Goal: Task Accomplishment & Management: Use online tool/utility

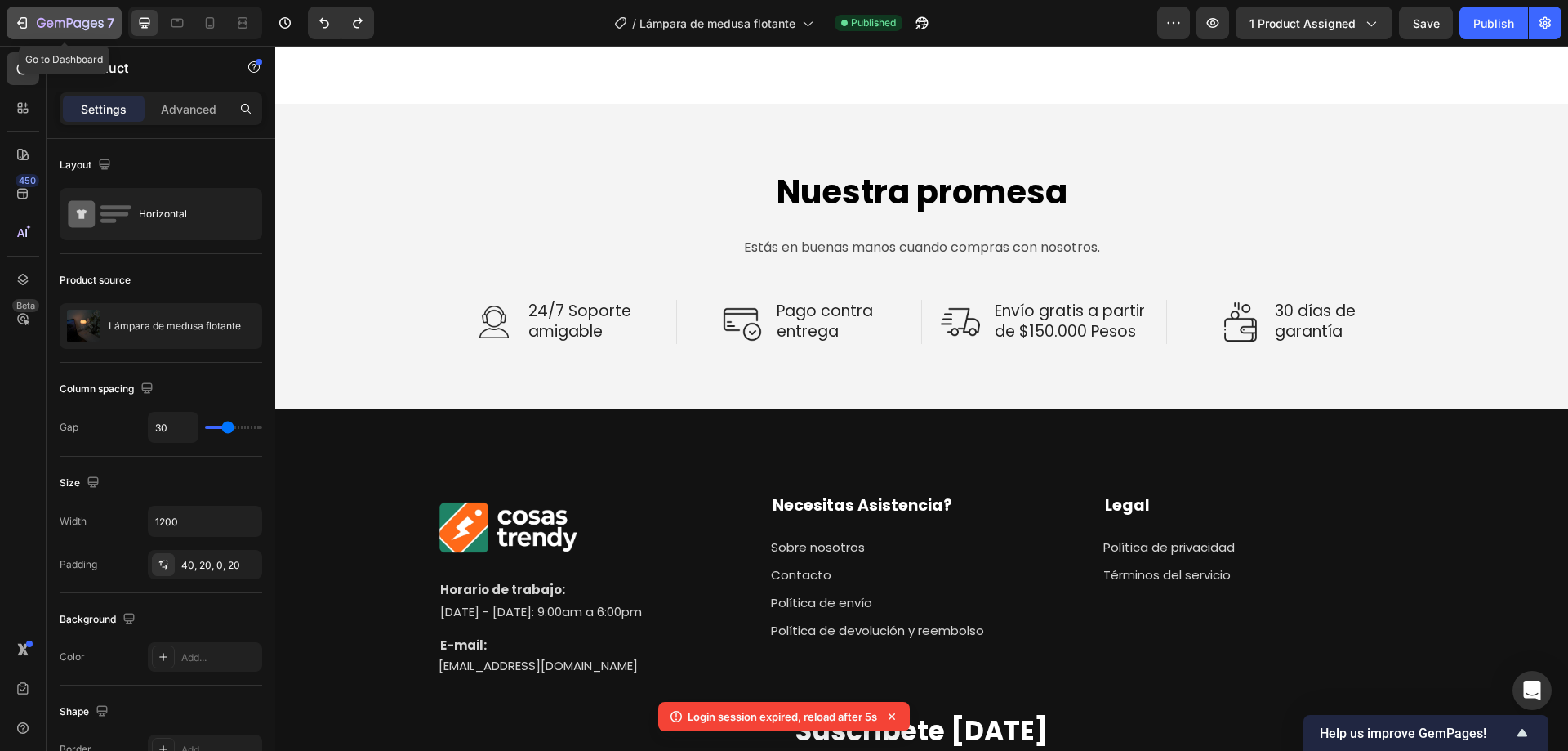
click at [26, 24] on icon "button" at bounding box center [24, 23] width 7 height 12
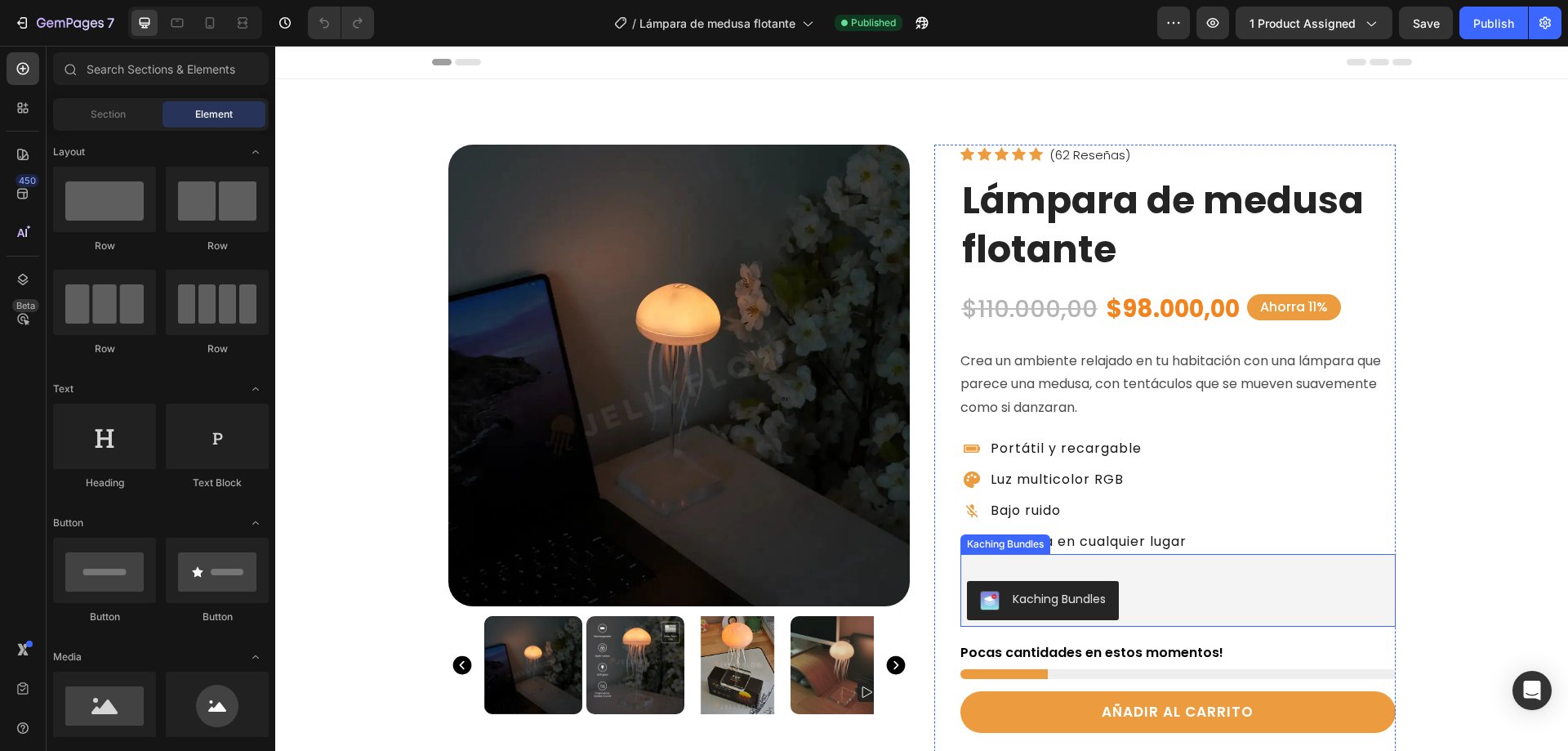
click at [1041, 597] on div "Kaching Bundles" at bounding box center [1060, 599] width 93 height 17
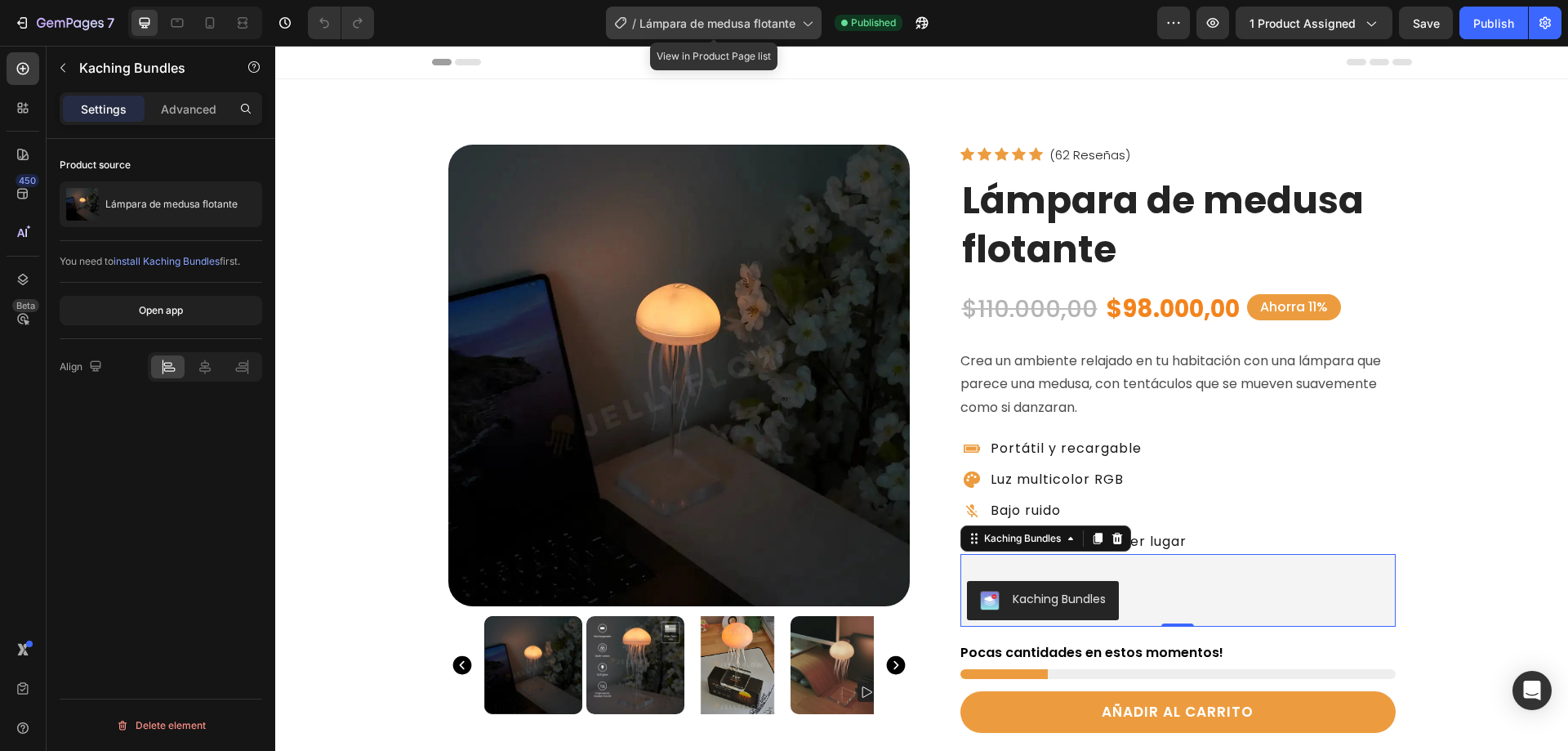
click at [811, 24] on icon at bounding box center [807, 24] width 9 height 5
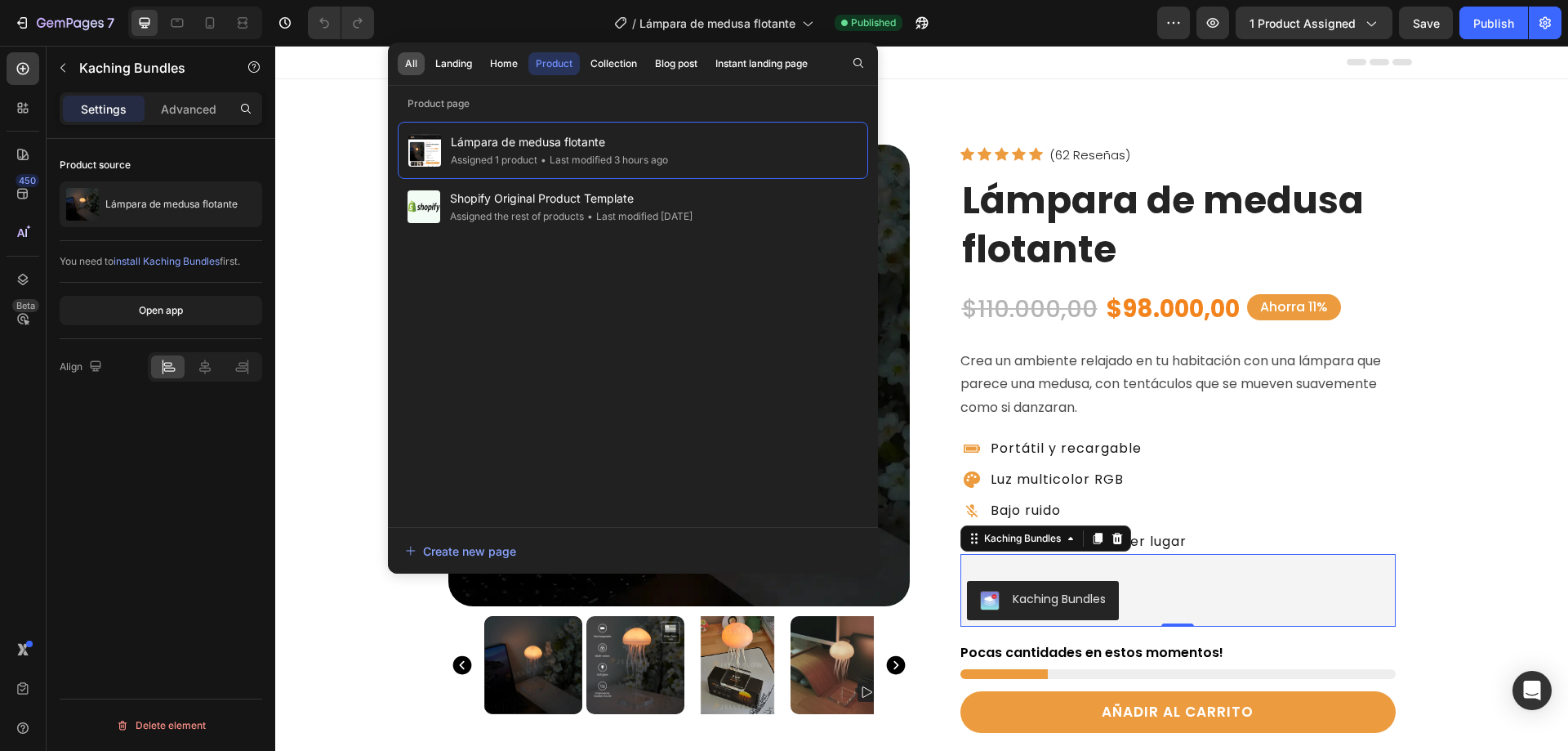
click at [410, 58] on div "All" at bounding box center [411, 63] width 12 height 15
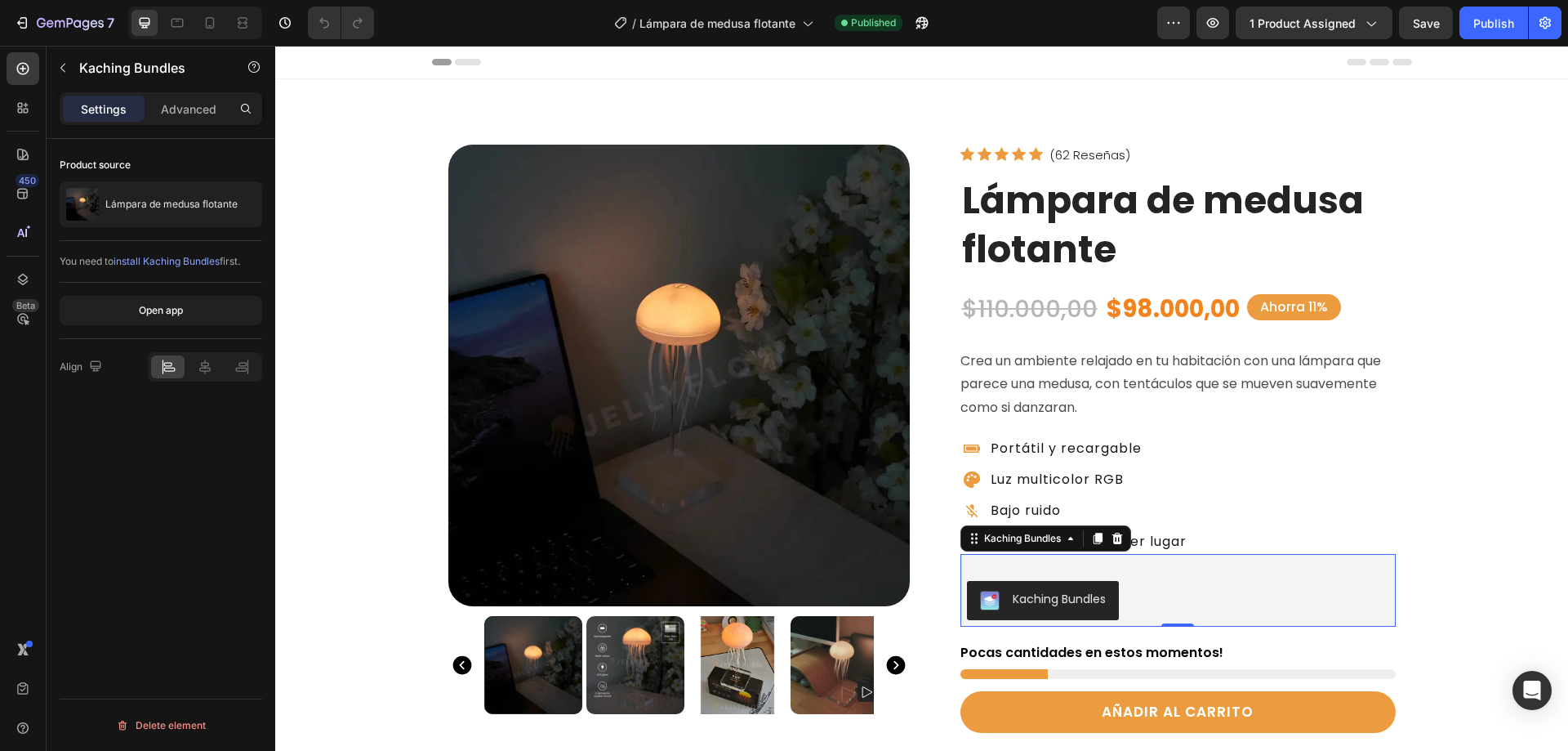
click at [507, 18] on div "/ Lámpara de medusa flotante Published" at bounding box center [772, 23] width 771 height 33
click at [1084, 596] on div "Kaching Bundles" at bounding box center [1060, 599] width 93 height 17
click at [152, 202] on p "Lámpara de medusa flotante" at bounding box center [171, 205] width 133 height 12
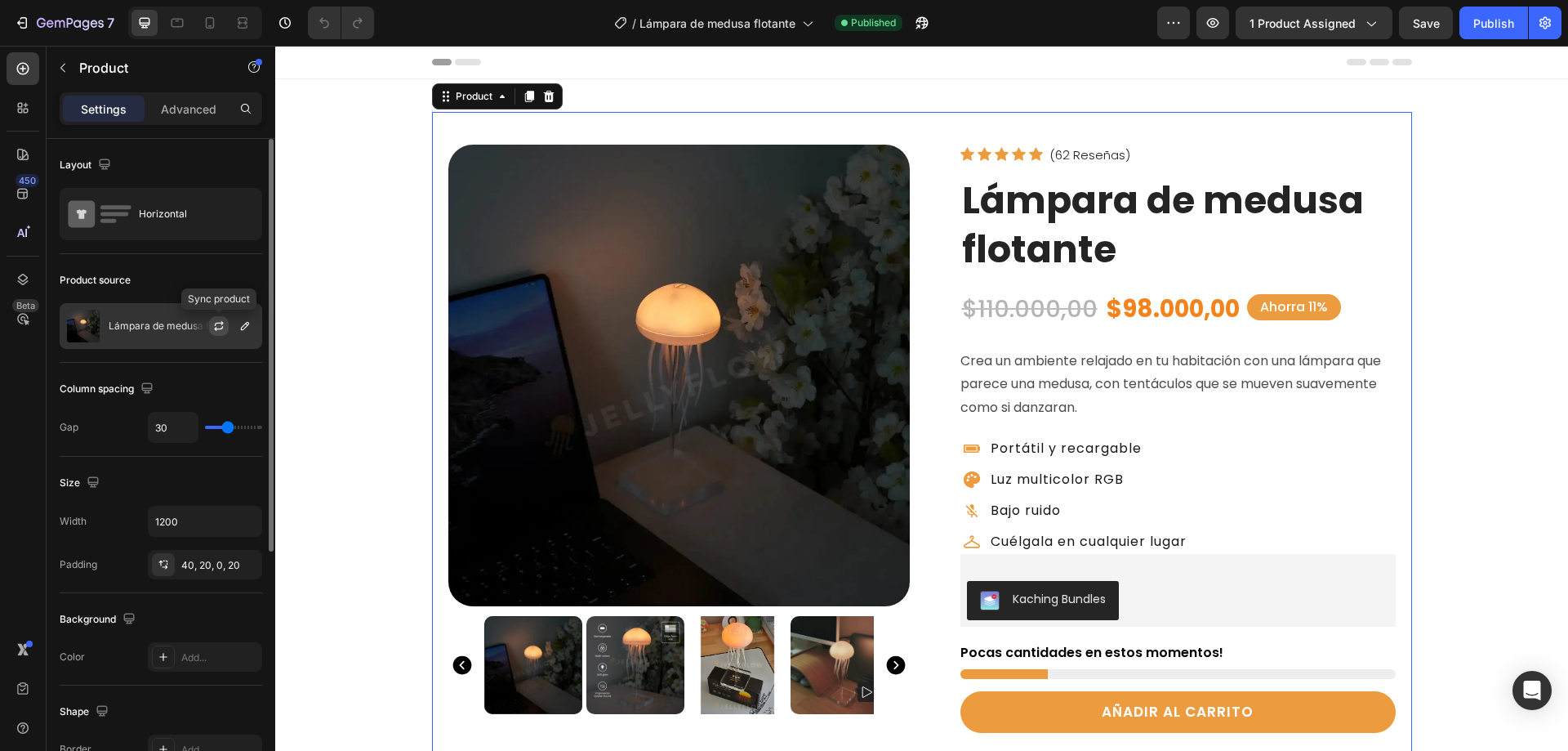
click at [222, 326] on icon "button" at bounding box center [219, 326] width 13 height 13
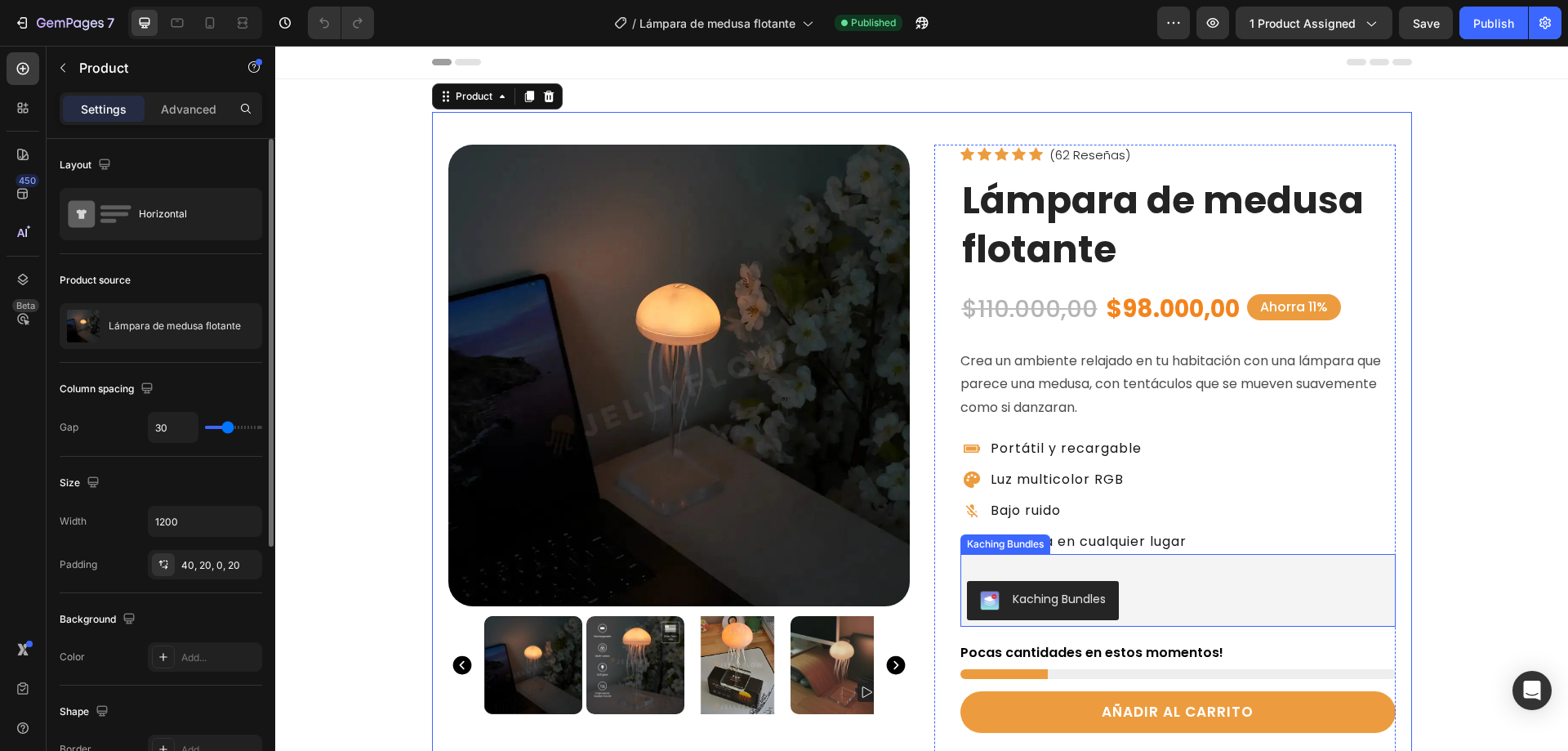
click at [1005, 548] on div "Kaching Bundles" at bounding box center [1005, 544] width 90 height 20
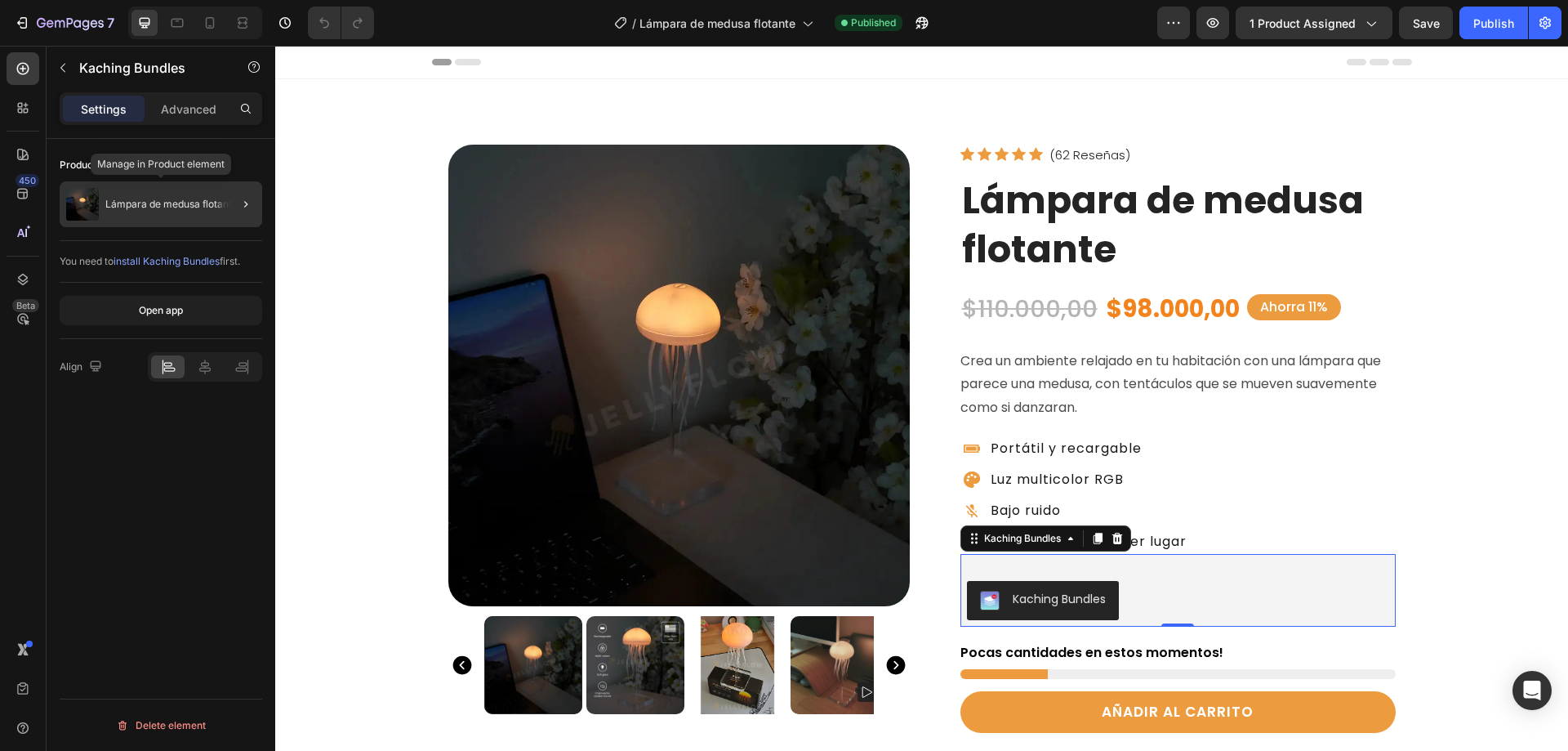
click at [130, 199] on p "Lámpara de medusa flotante" at bounding box center [171, 205] width 133 height 12
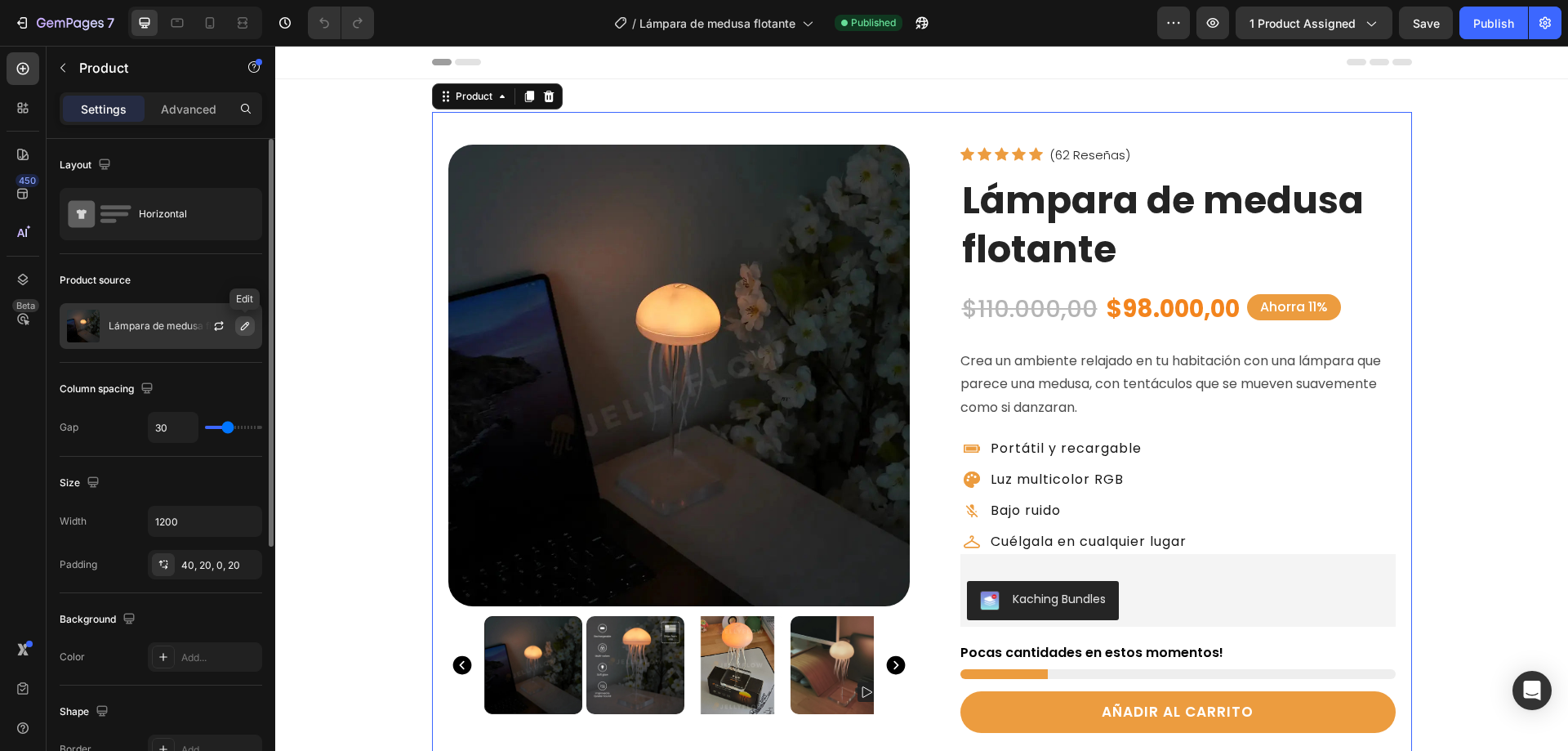
click at [241, 326] on icon "button" at bounding box center [244, 326] width 13 height 13
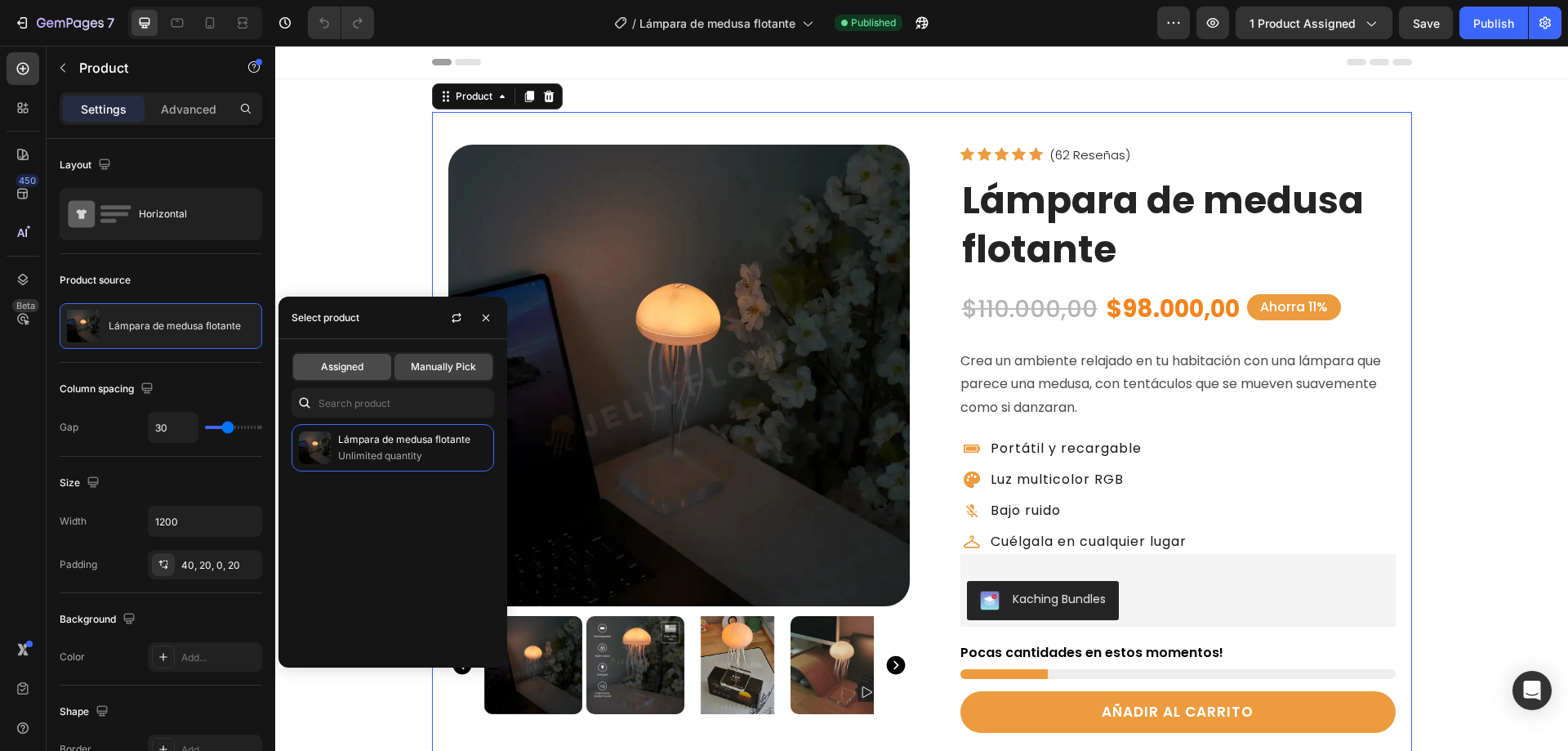
click at [339, 366] on span "Assigned" at bounding box center [341, 366] width 43 height 15
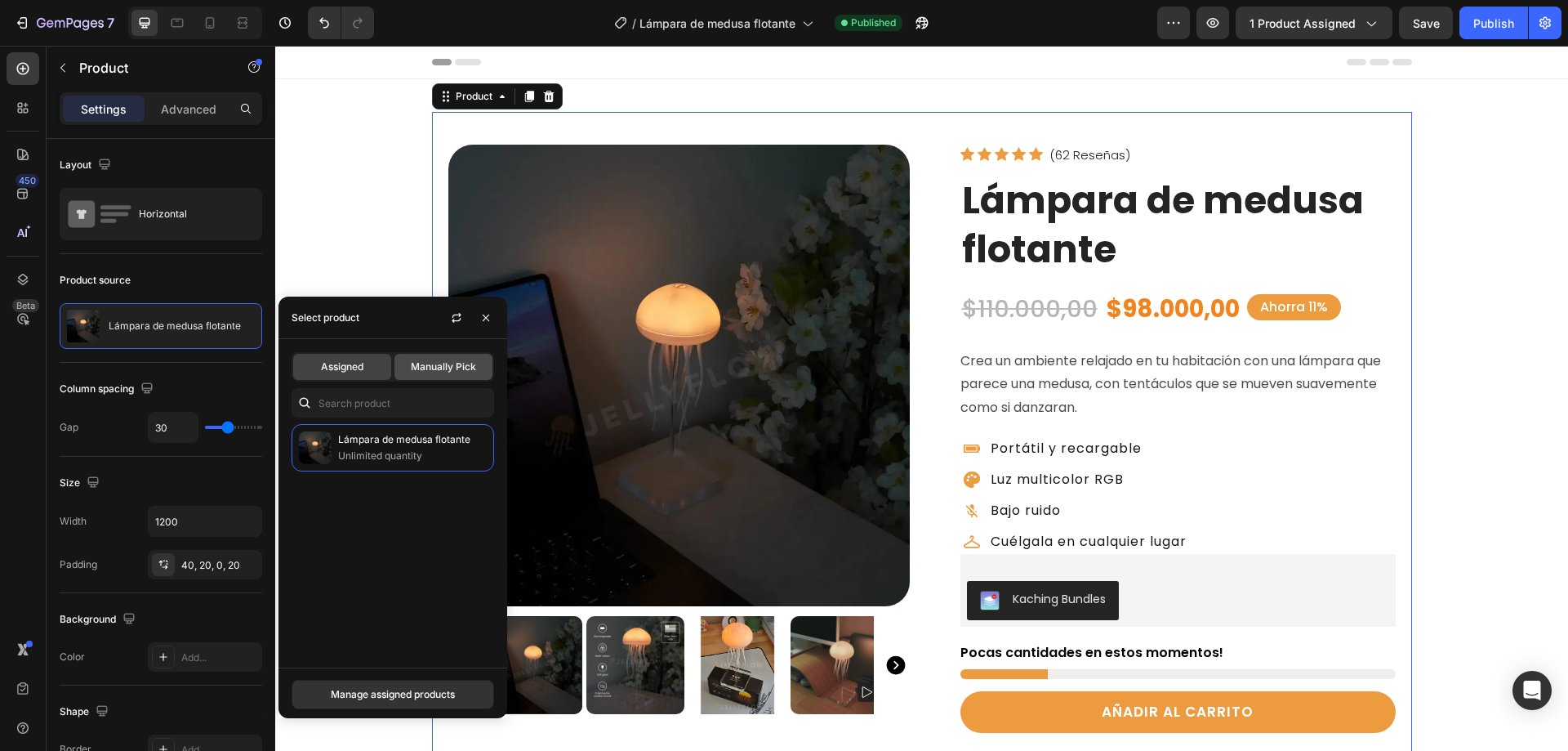
click at [437, 367] on span "Manually Pick" at bounding box center [443, 366] width 65 height 15
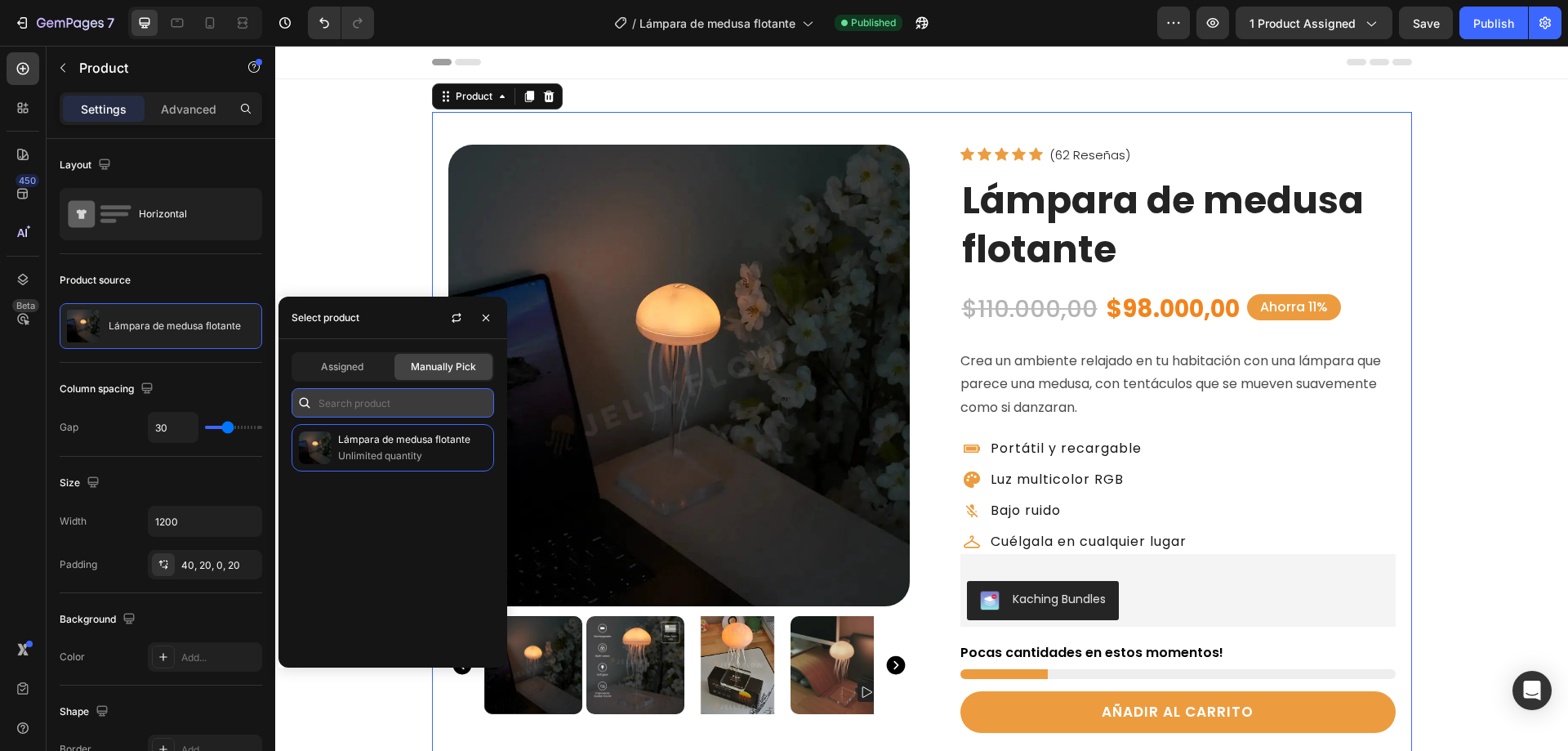
click at [347, 400] on input "text" at bounding box center [393, 403] width 203 height 30
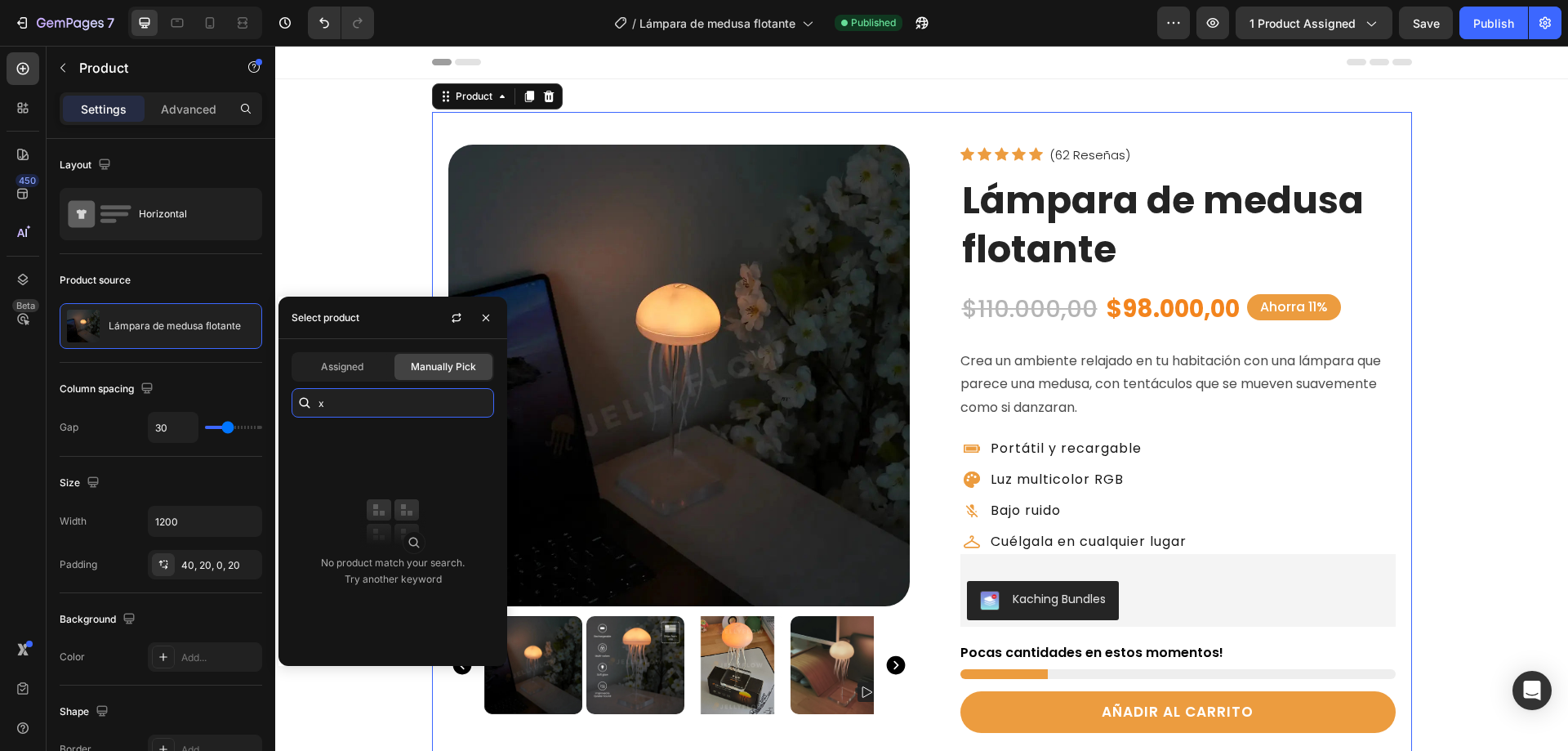
type input "x"
click at [484, 318] on icon "button" at bounding box center [486, 318] width 13 height 13
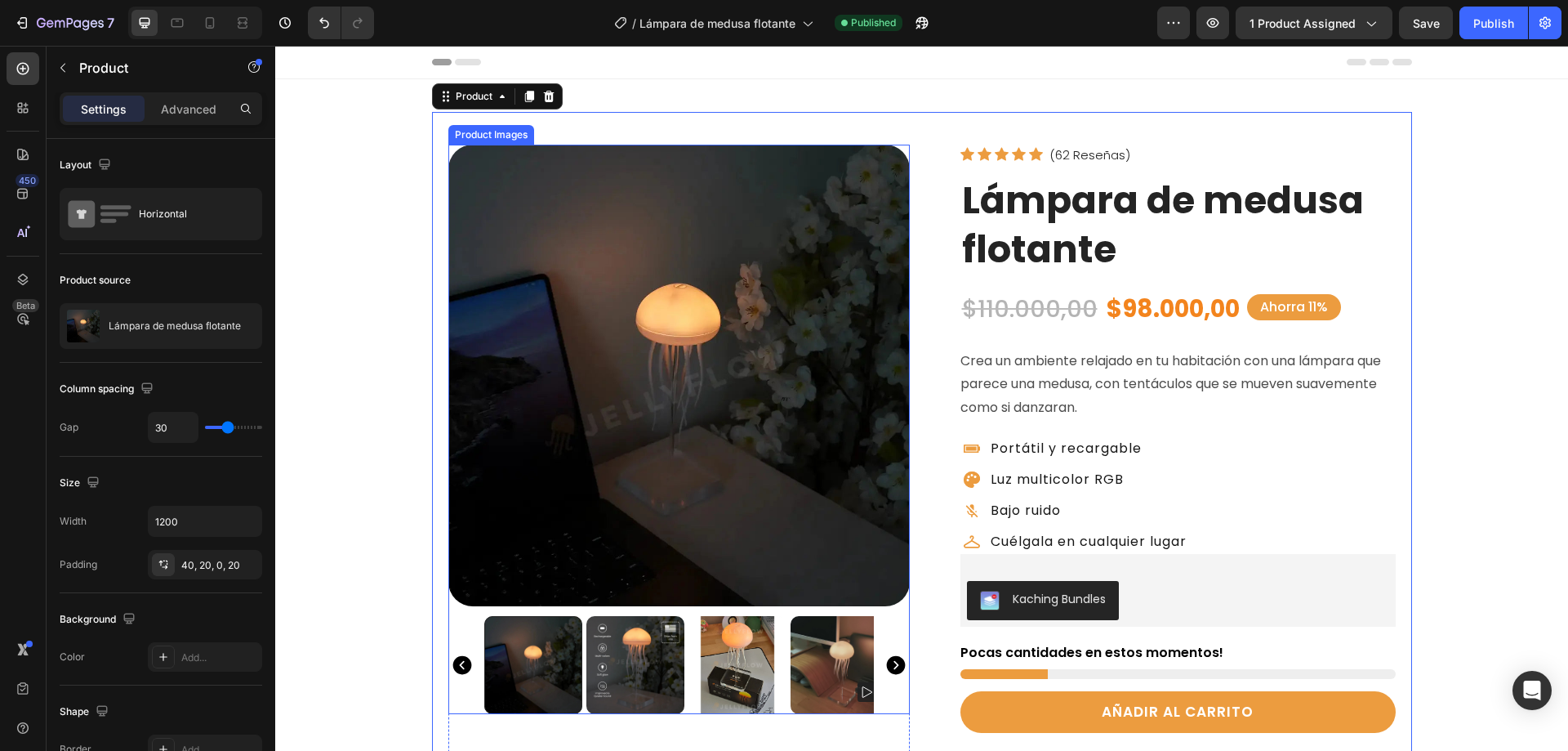
click at [686, 398] on img at bounding box center [679, 375] width 461 height 461
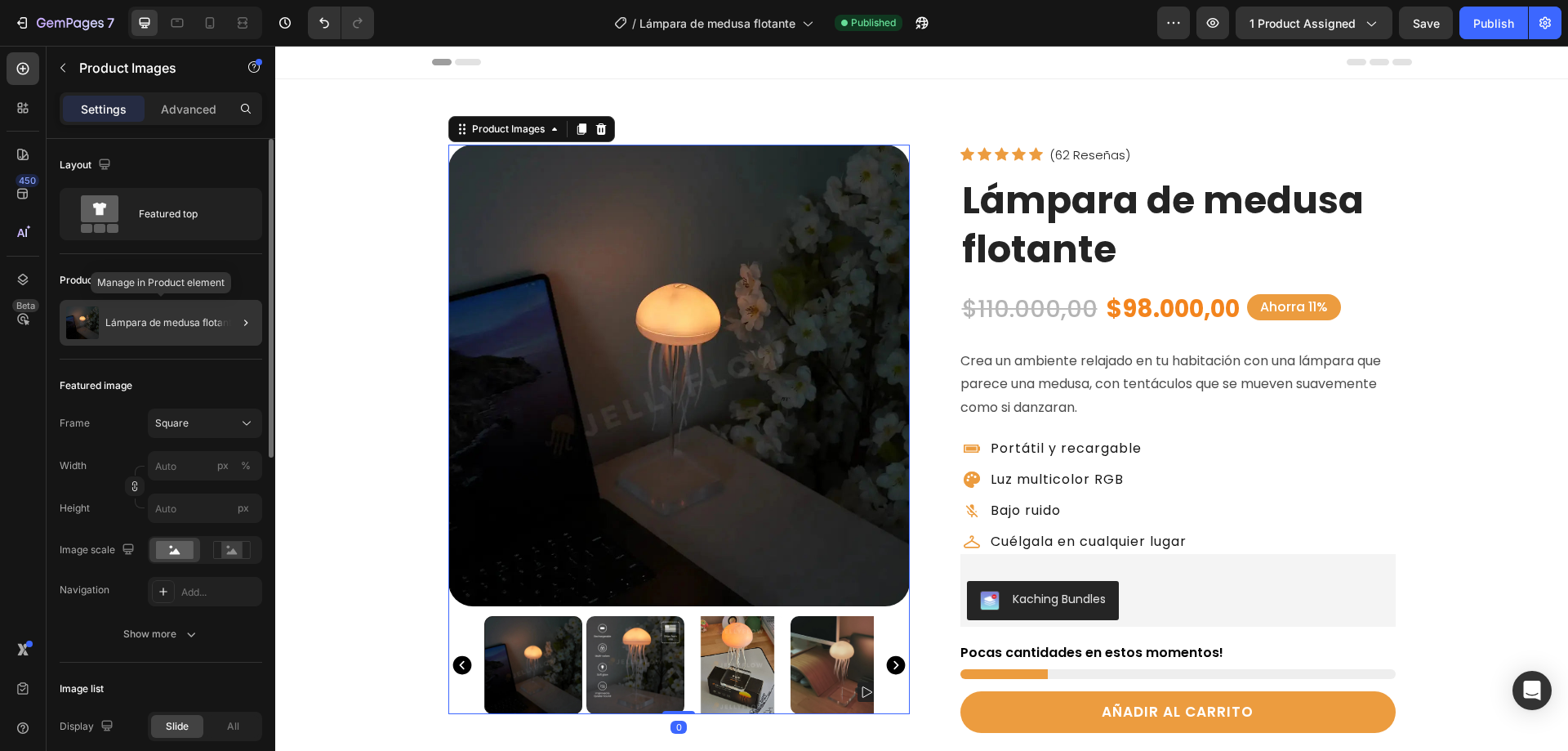
click at [138, 329] on div "Lámpara de medusa flotante" at bounding box center [160, 323] width 203 height 46
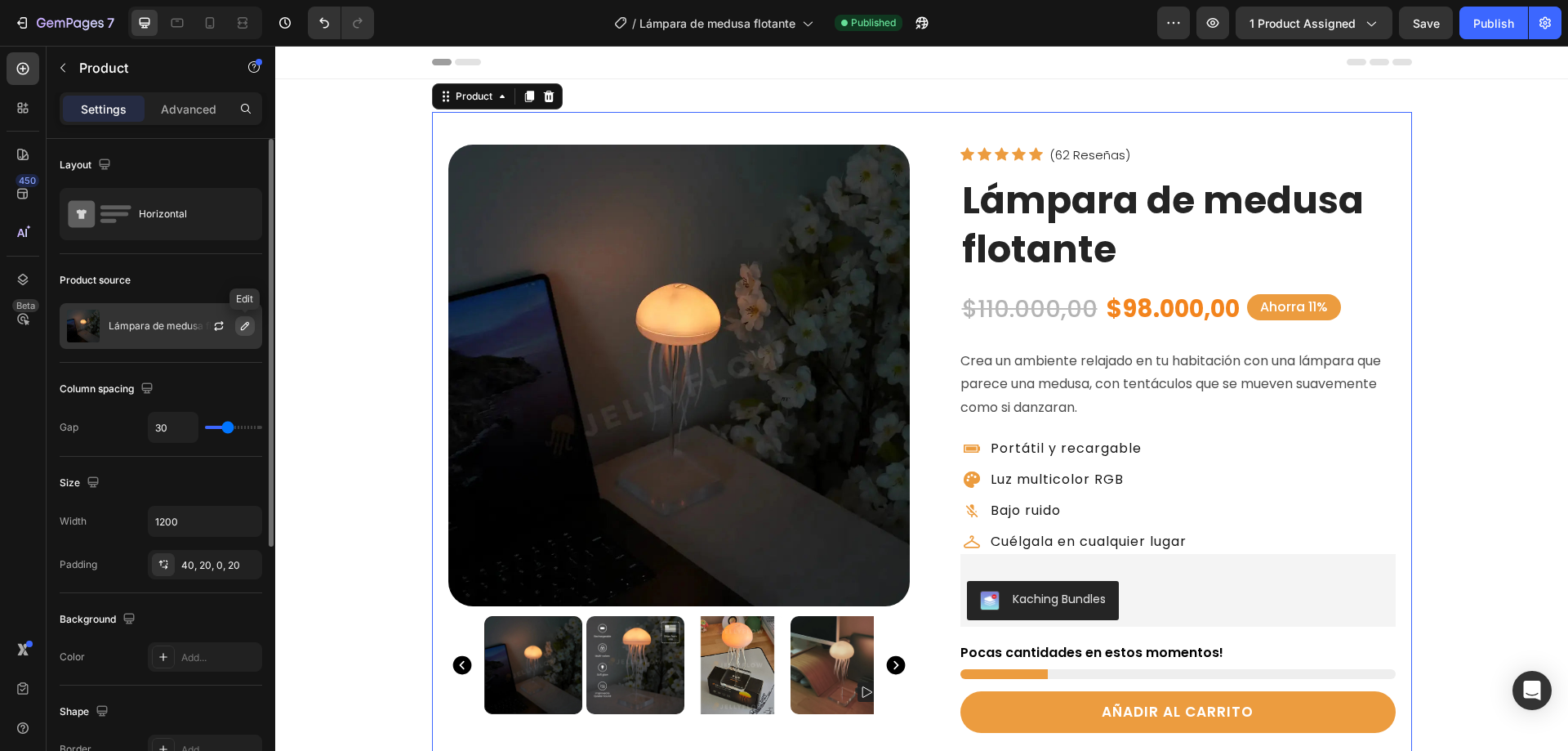
click at [243, 326] on icon "button" at bounding box center [245, 326] width 8 height 8
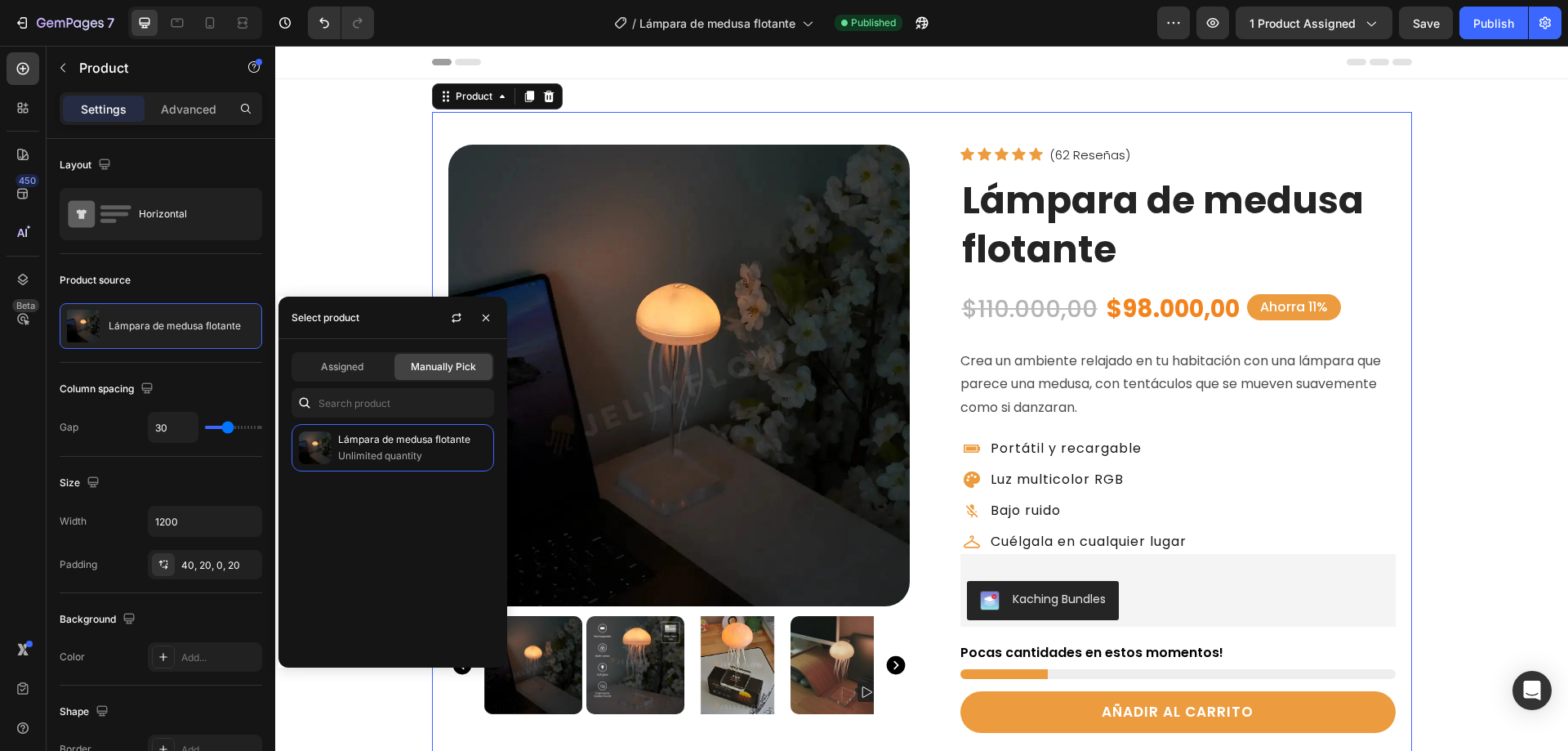
click at [442, 363] on span "Manually Pick" at bounding box center [443, 366] width 65 height 15
click at [391, 402] on input "text" at bounding box center [393, 403] width 203 height 30
click at [458, 316] on icon "button" at bounding box center [456, 318] width 13 height 13
click at [360, 457] on p "0 available" at bounding box center [413, 455] width 148 height 17
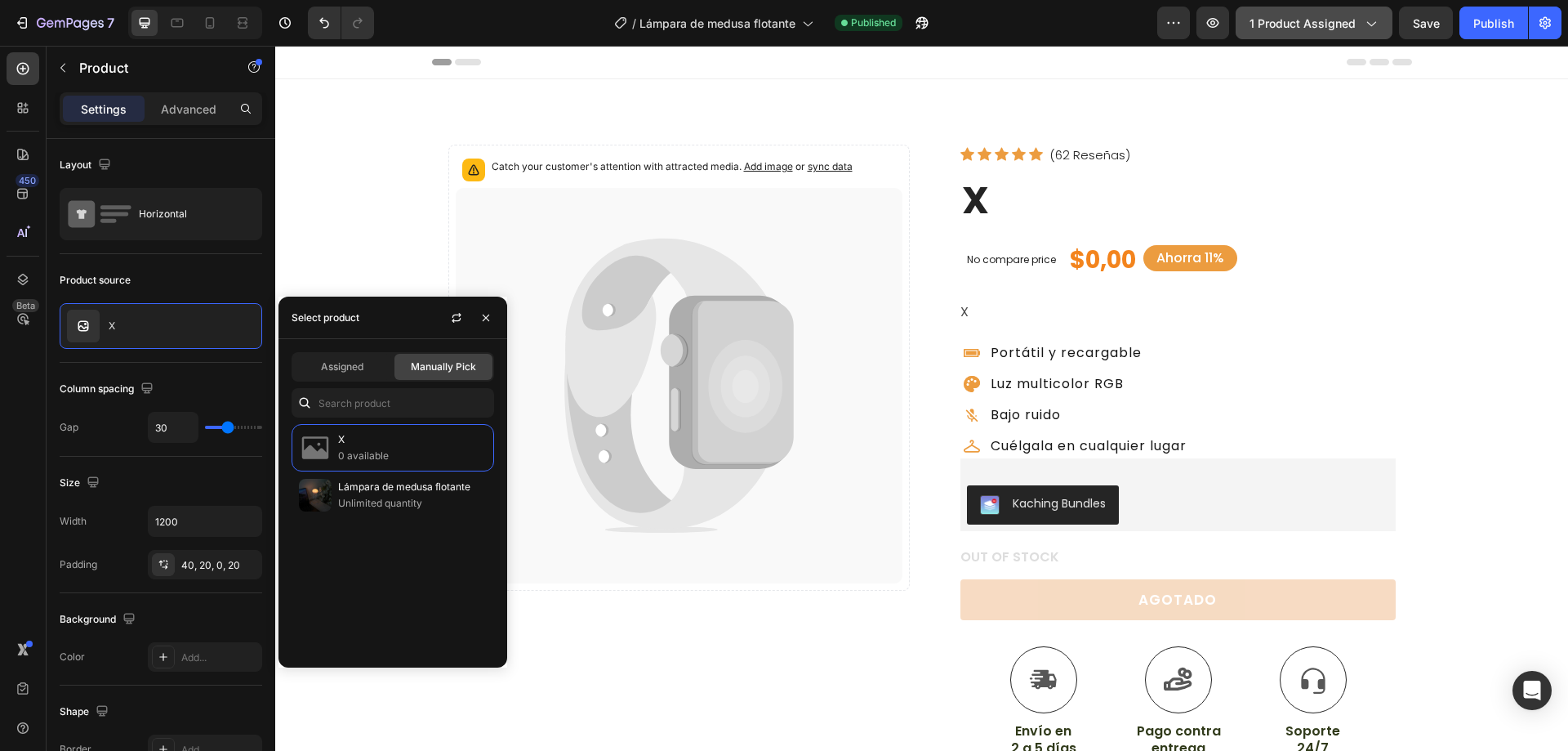
click at [1363, 27] on icon "button" at bounding box center [1370, 23] width 17 height 17
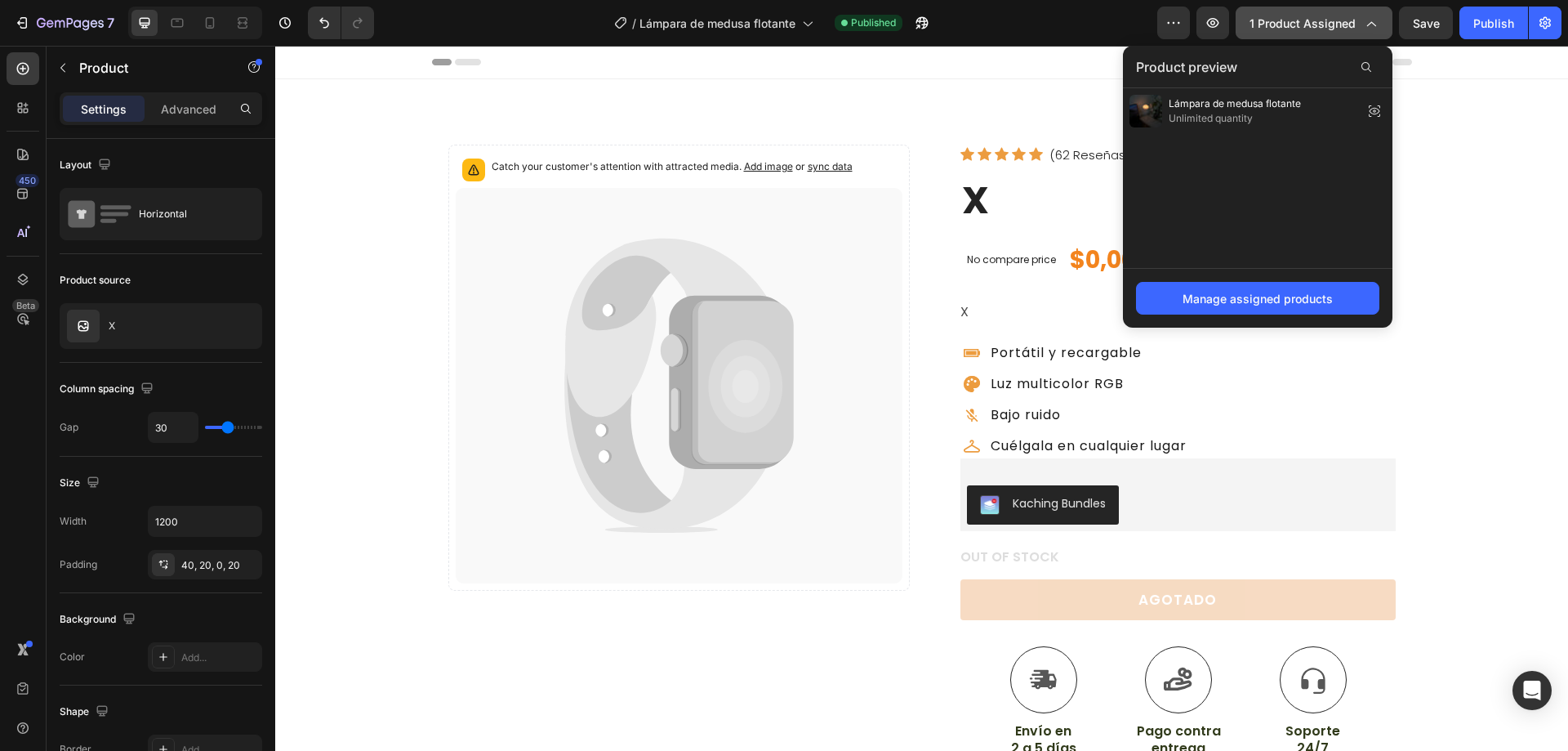
click at [1363, 25] on icon "button" at bounding box center [1370, 23] width 17 height 17
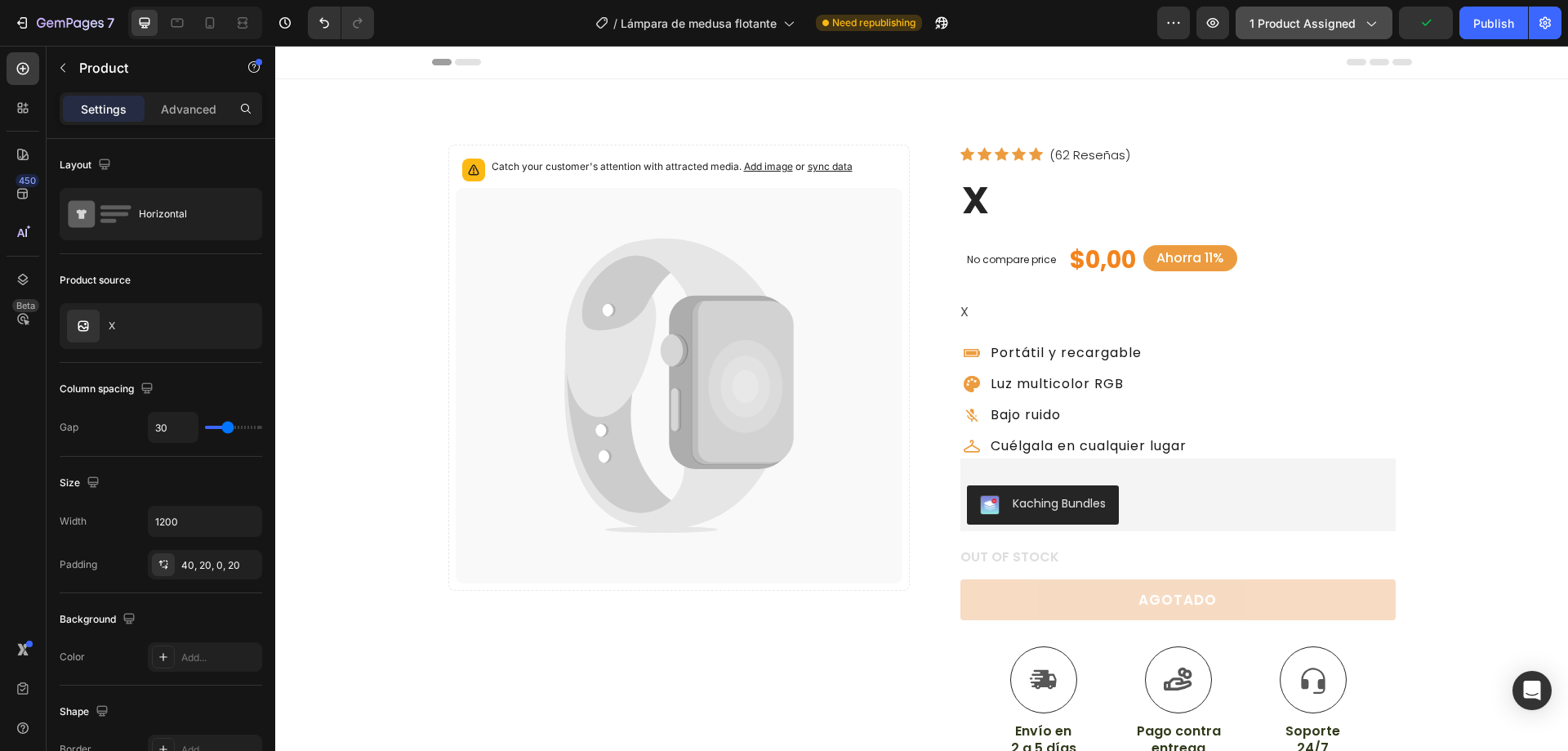
click at [1374, 24] on icon "button" at bounding box center [1370, 23] width 17 height 17
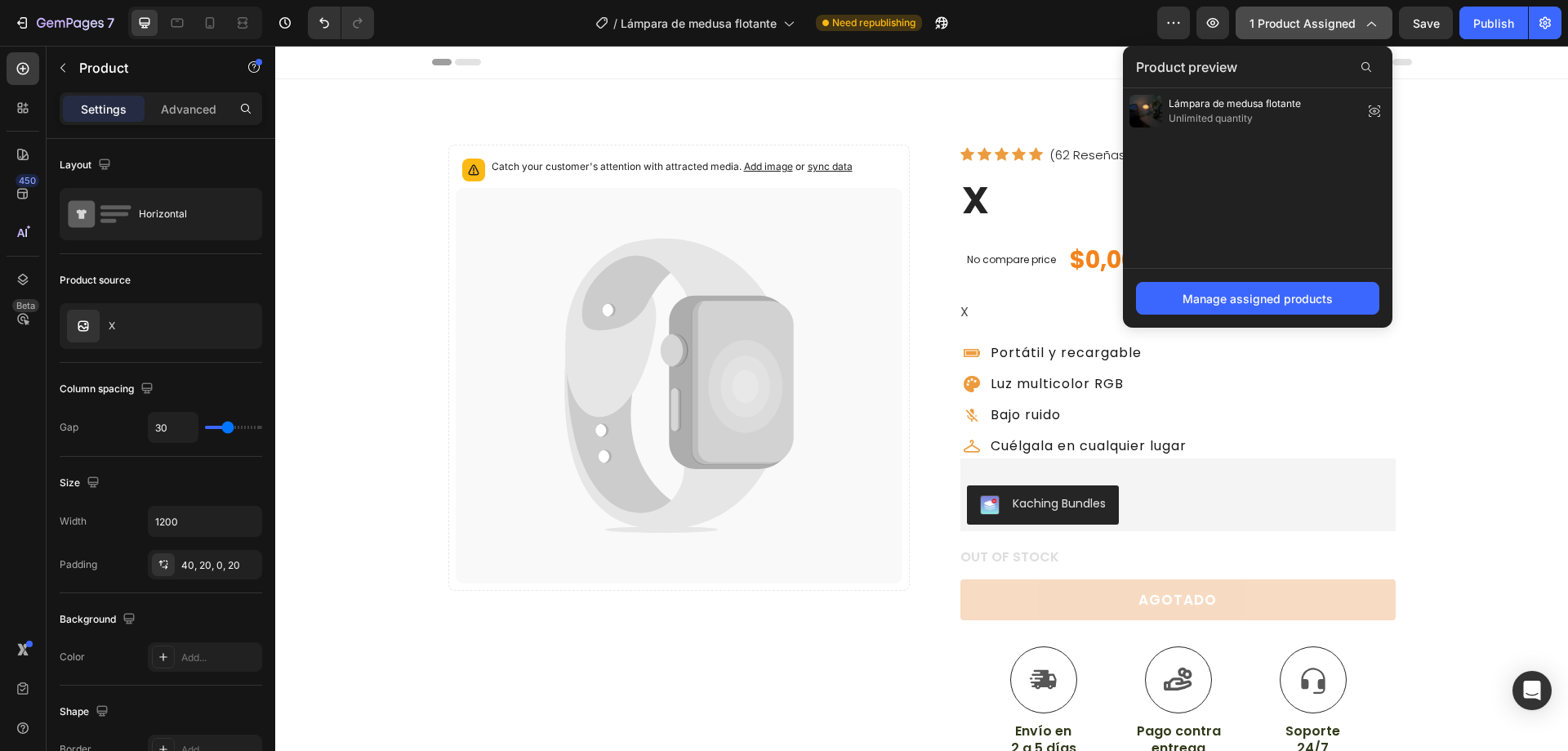
click at [1374, 24] on icon "button" at bounding box center [1371, 24] width 9 height 5
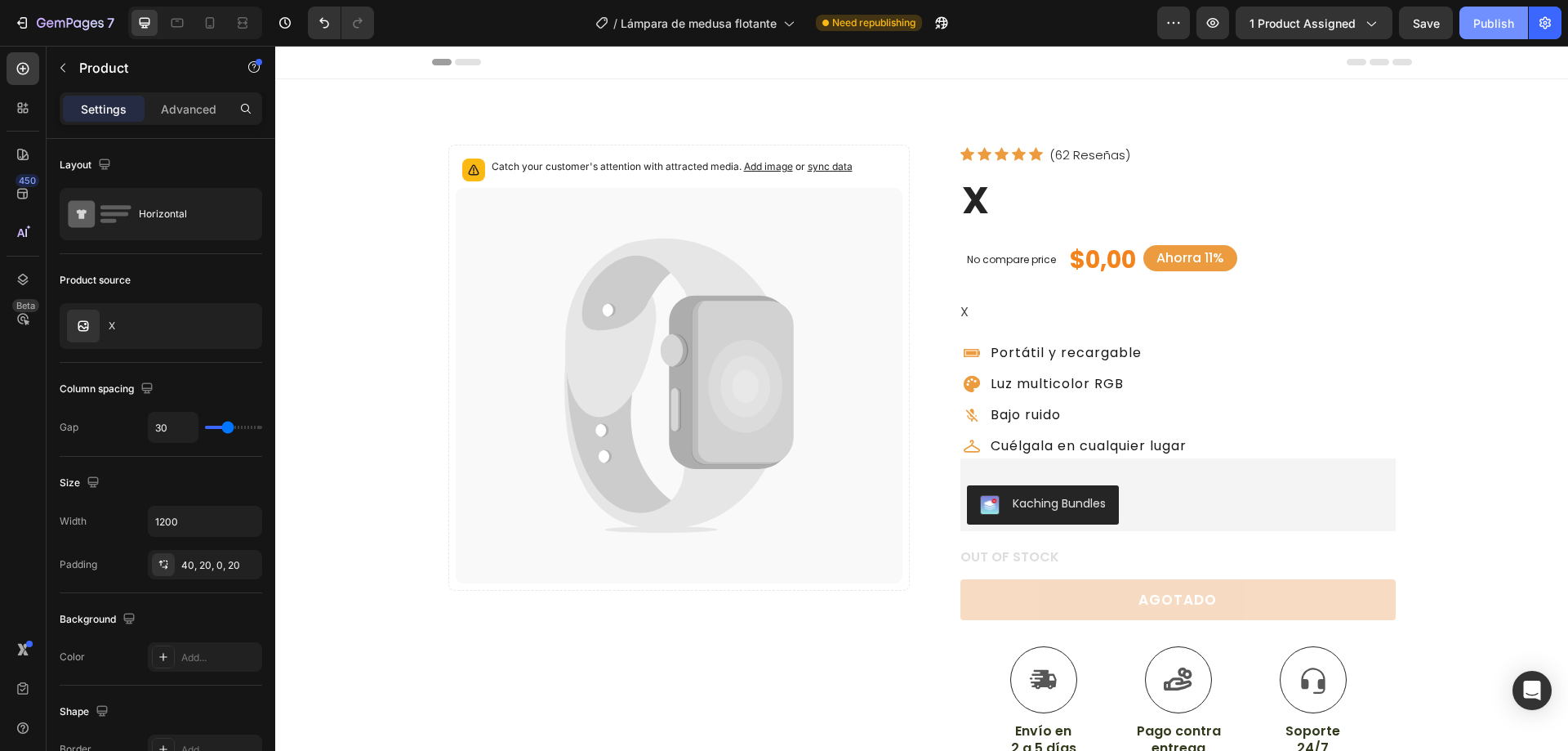
click at [1489, 26] on div "Publish" at bounding box center [1493, 23] width 41 height 17
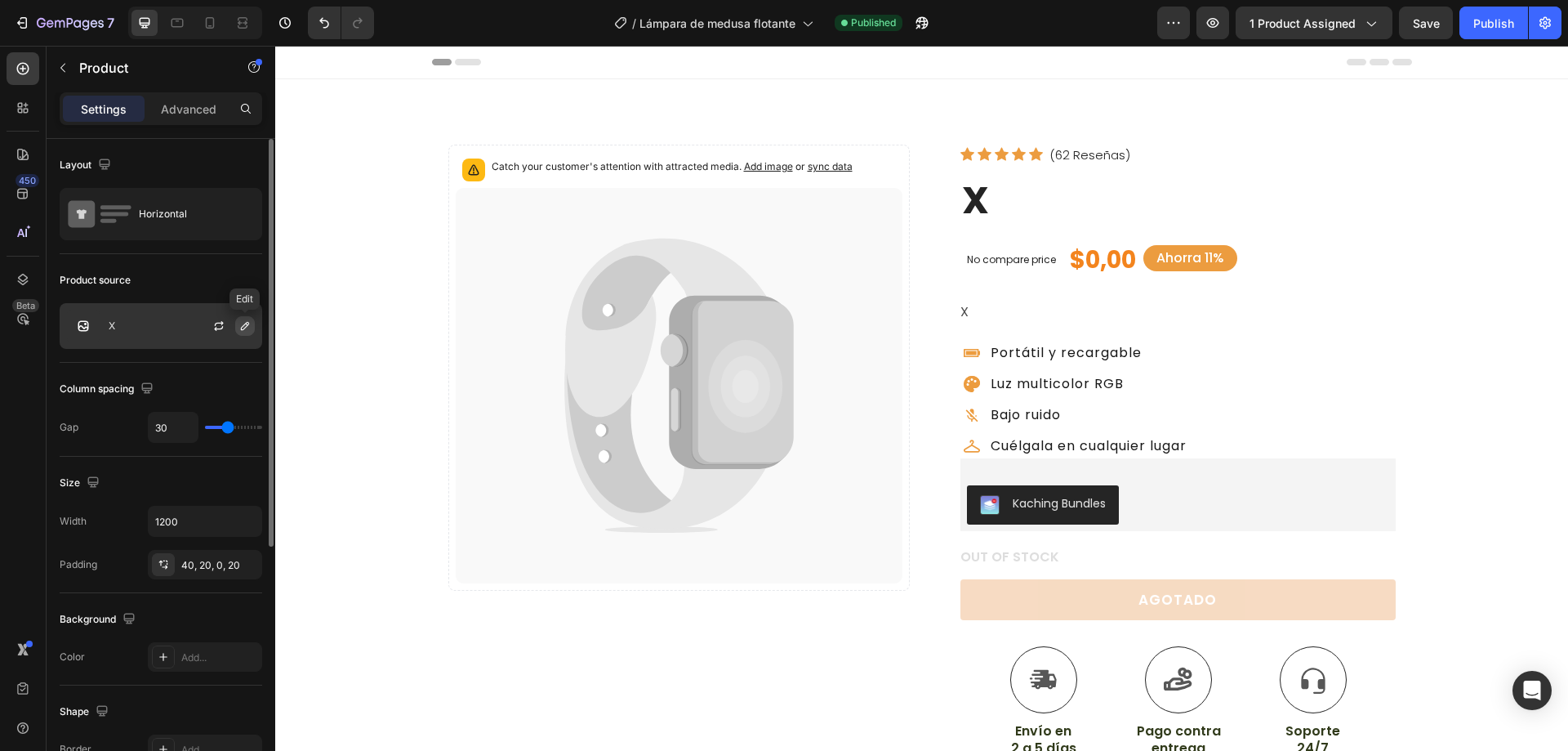
click at [239, 328] on icon "button" at bounding box center [244, 326] width 13 height 13
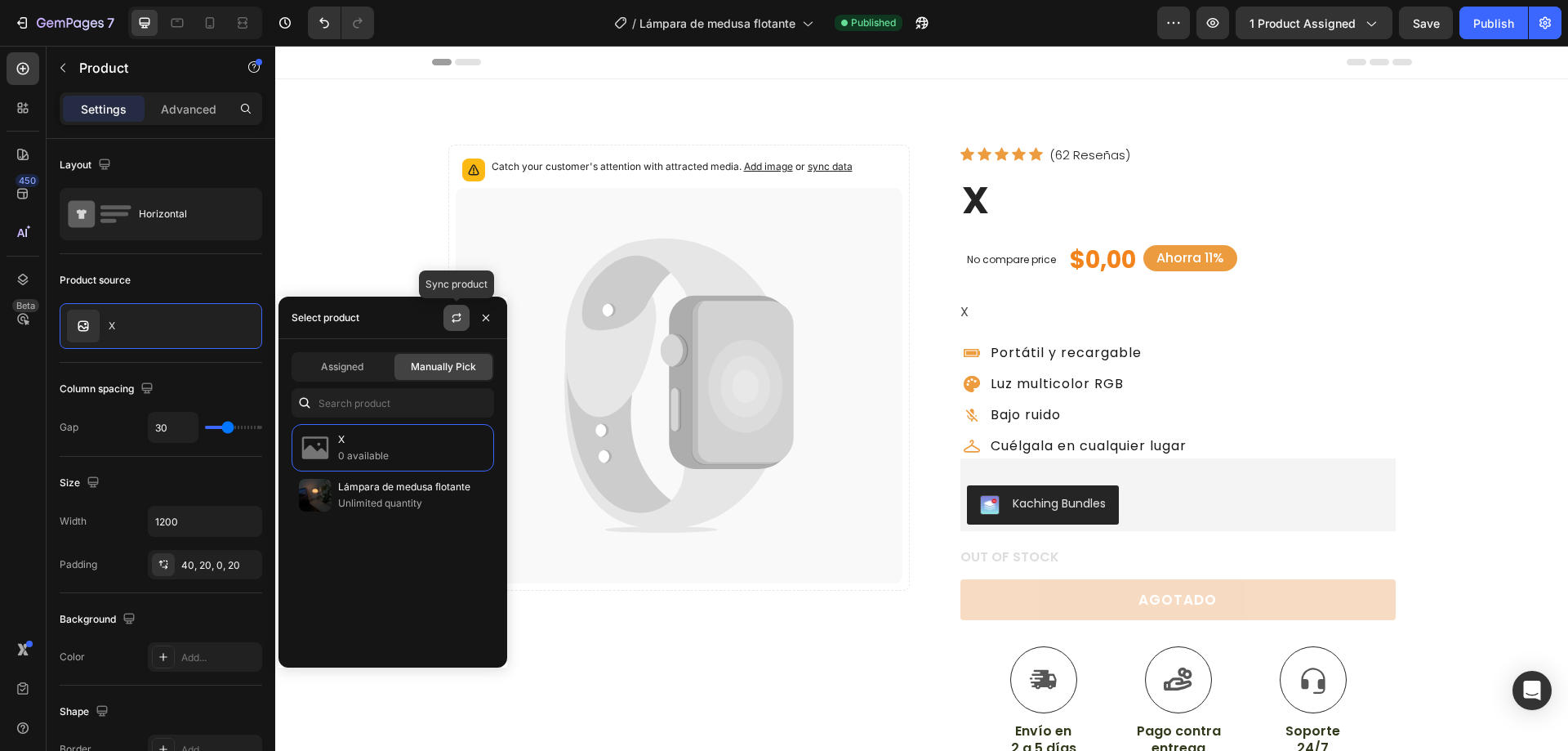
click at [453, 318] on icon "button" at bounding box center [456, 318] width 13 height 13
drag, startPoint x: 382, startPoint y: 495, endPoint x: 82, endPoint y: 631, distance: 329.4
click at [382, 495] on p "Unlimited quantity" at bounding box center [413, 503] width 148 height 17
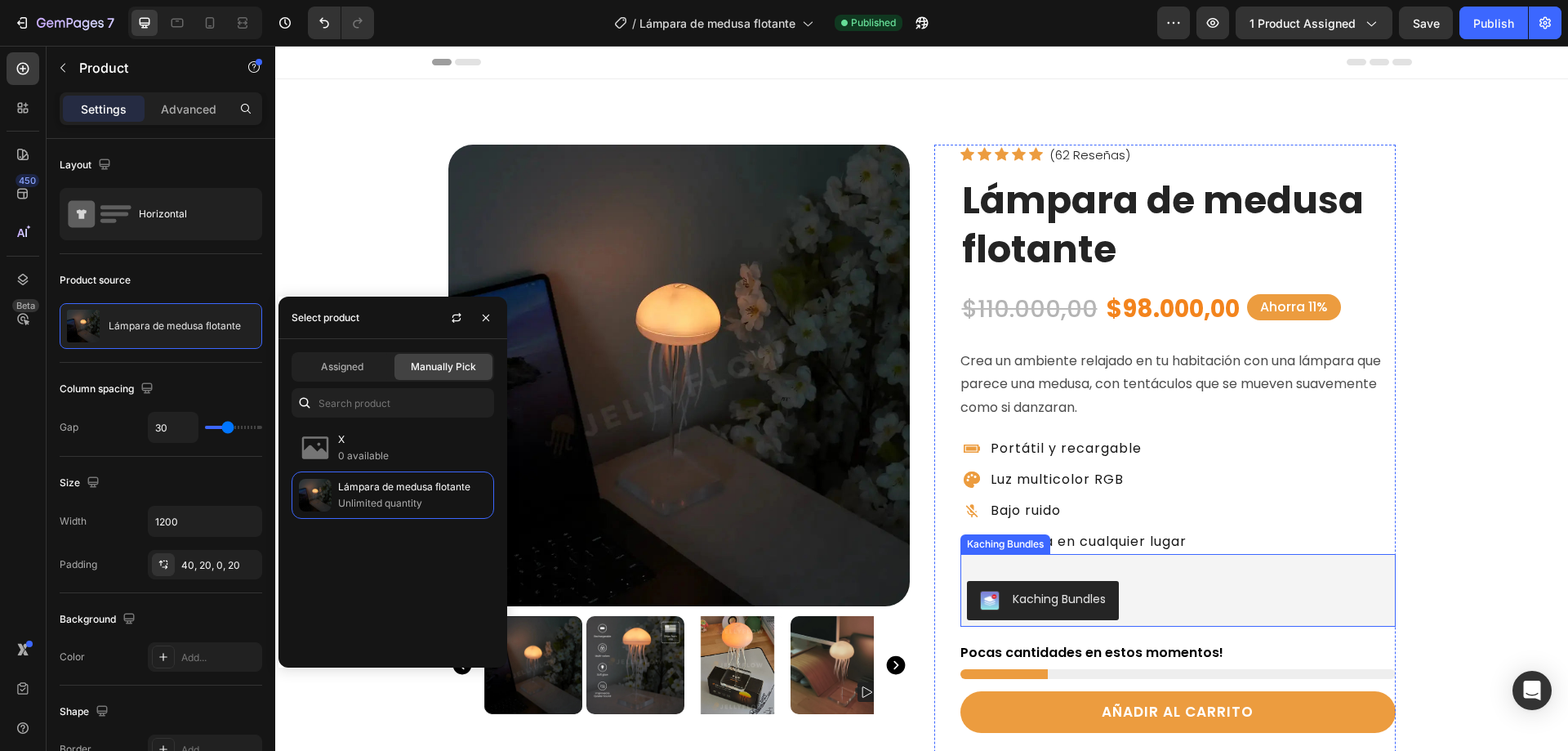
click at [1061, 595] on div "Kaching Bundles" at bounding box center [1060, 599] width 93 height 17
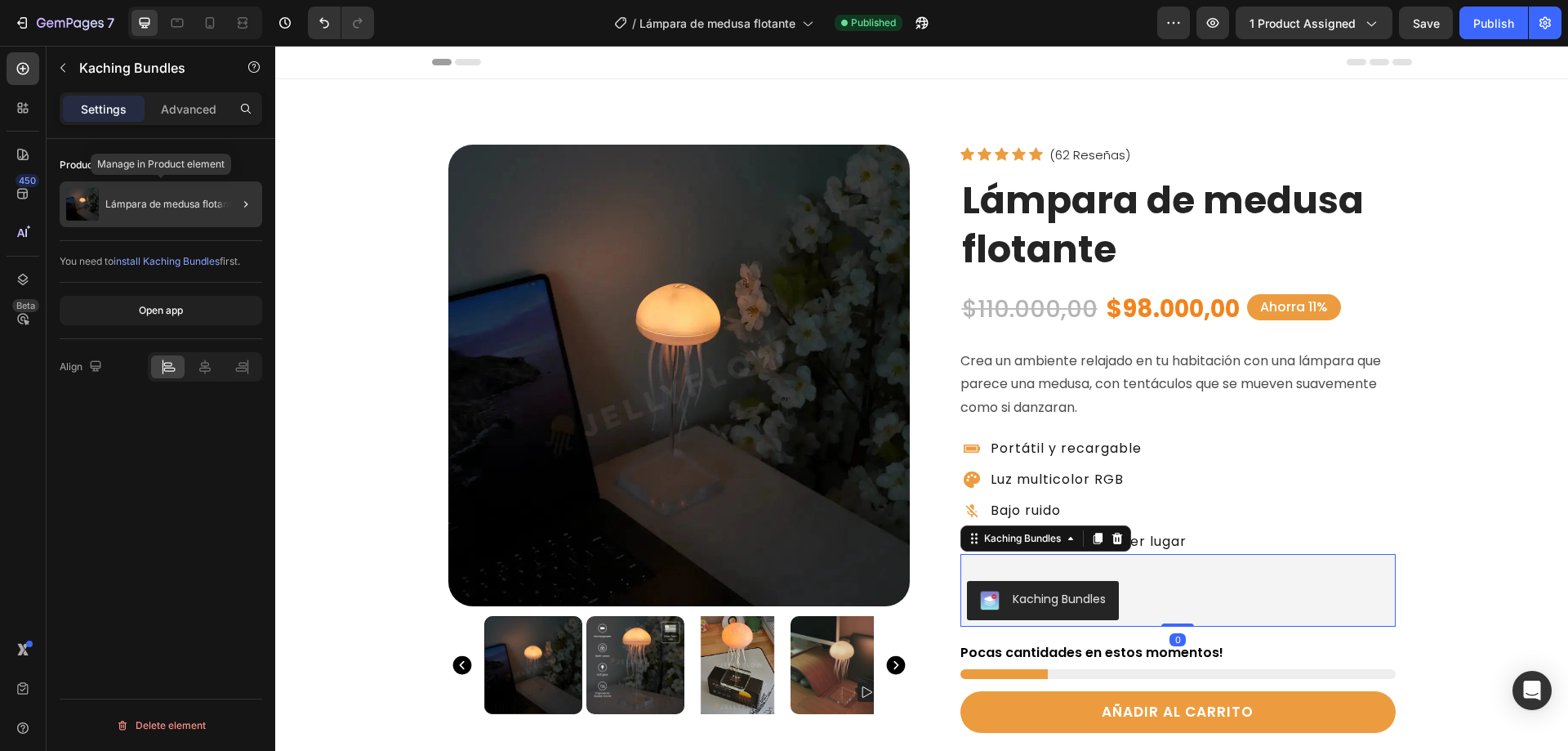
click at [169, 197] on div "Lámpara de medusa flotante" at bounding box center [160, 204] width 203 height 46
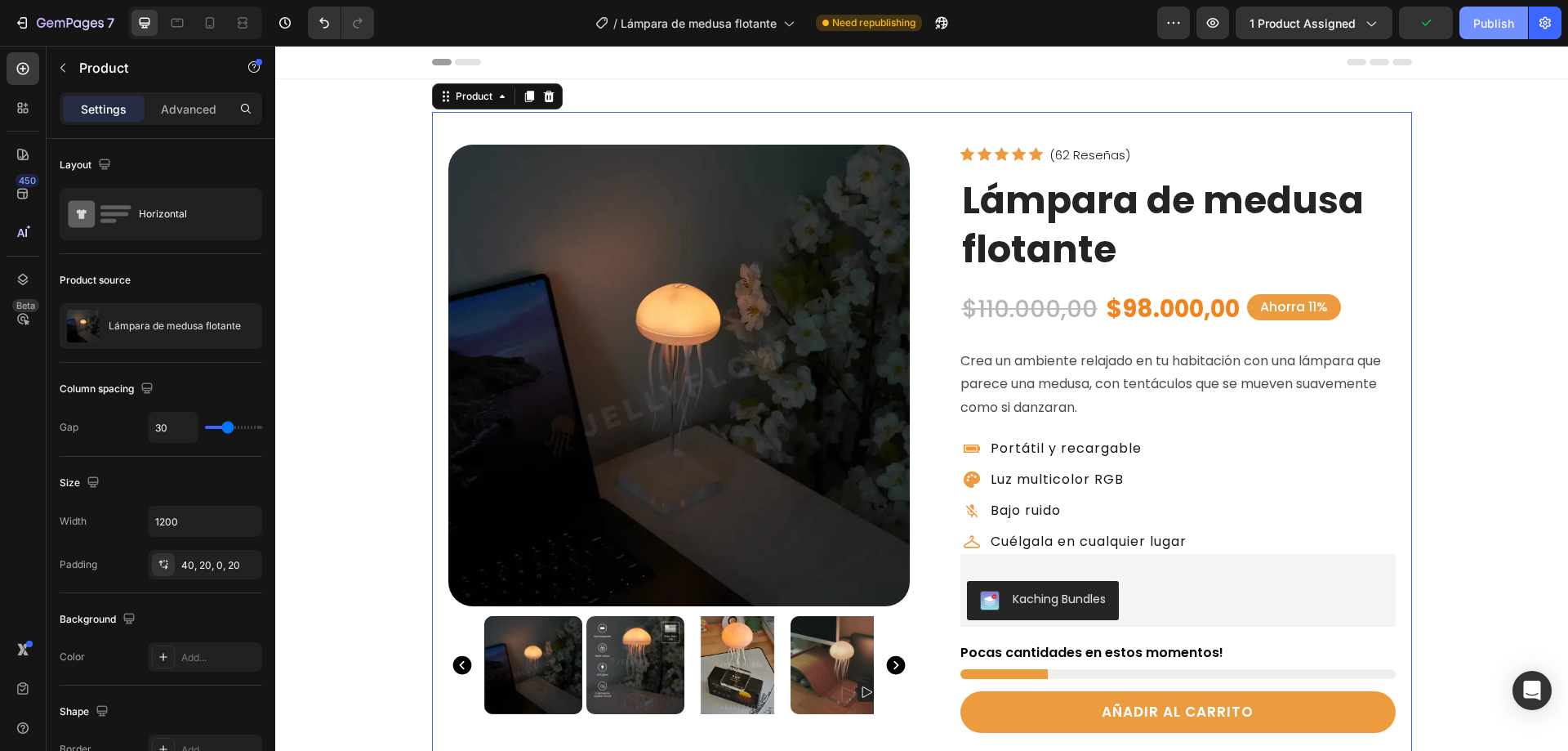
click at [1498, 20] on div "Publish" at bounding box center [1493, 23] width 41 height 17
click at [1378, 21] on icon "button" at bounding box center [1370, 23] width 17 height 17
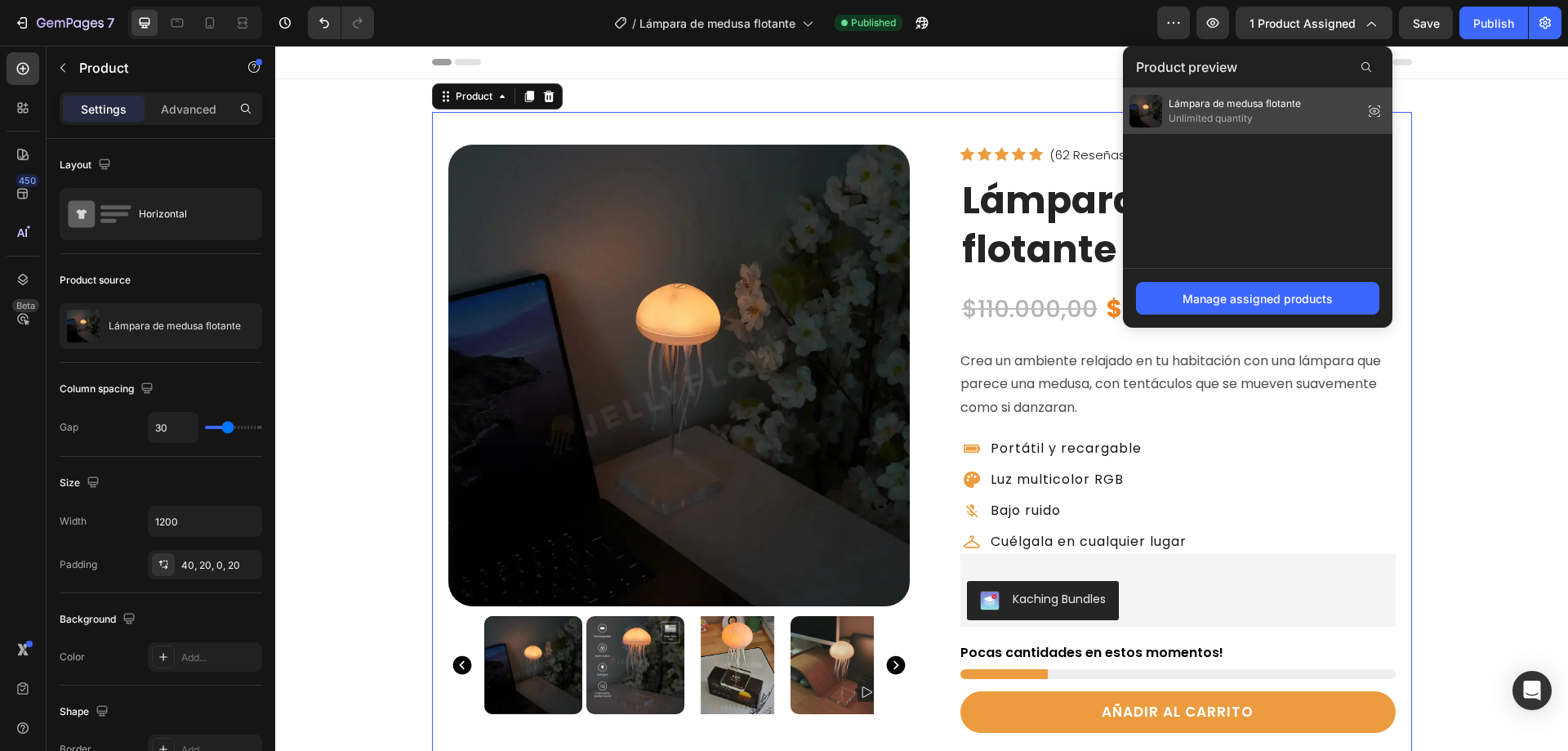
click at [1373, 111] on icon at bounding box center [1374, 111] width 23 height 23
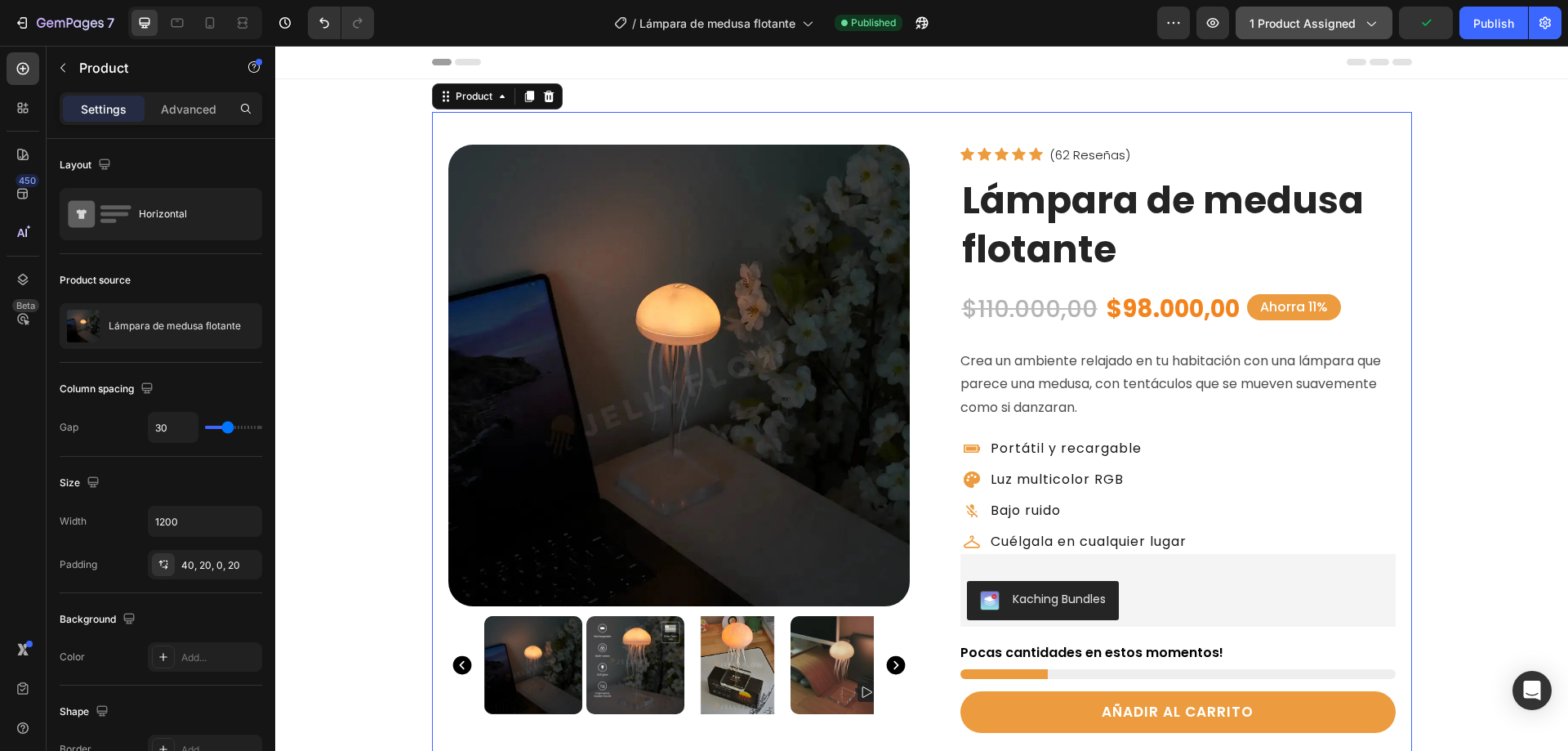
click at [1372, 23] on icon "button" at bounding box center [1370, 23] width 17 height 17
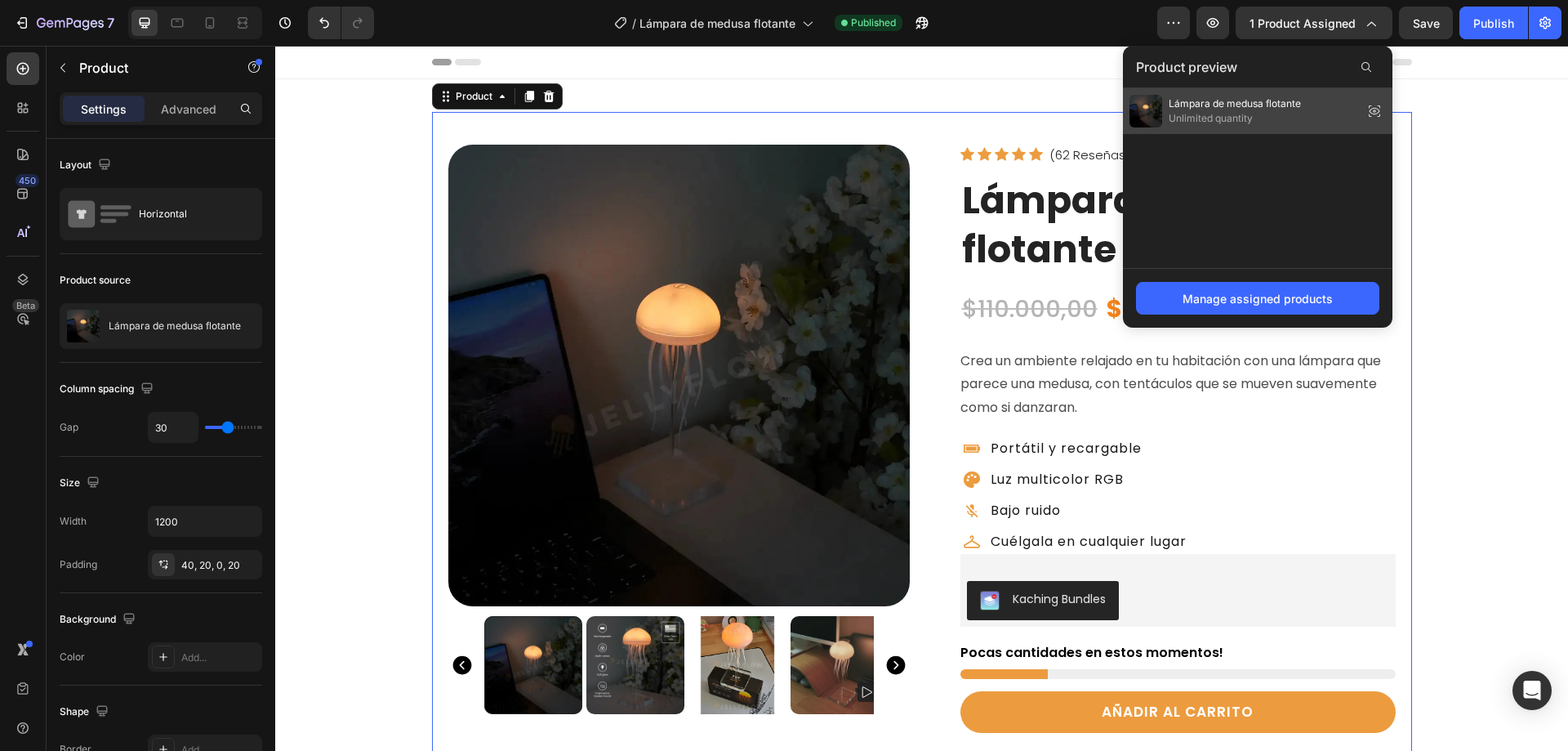
click at [1371, 105] on icon at bounding box center [1374, 111] width 23 height 23
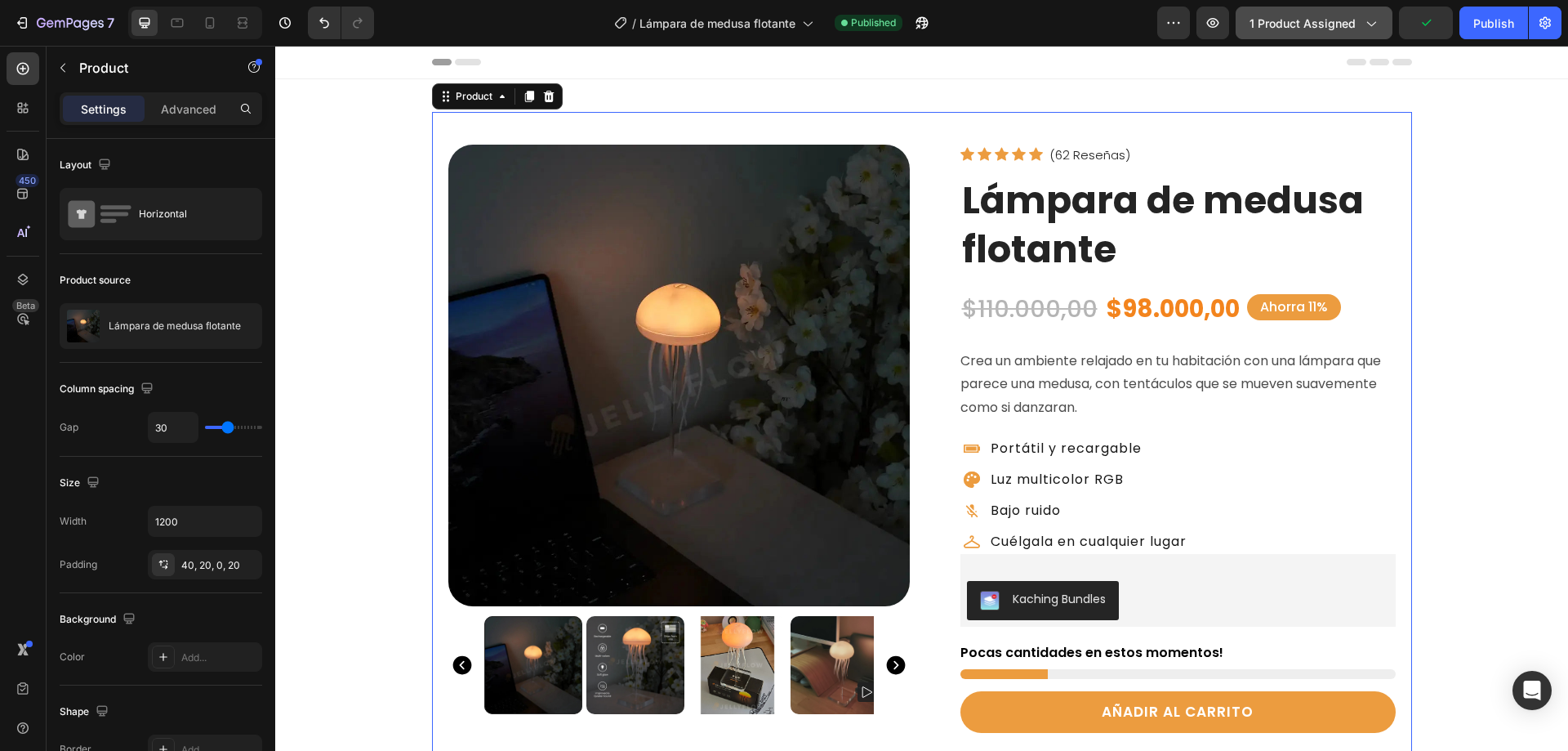
click at [1377, 26] on icon "button" at bounding box center [1370, 23] width 17 height 17
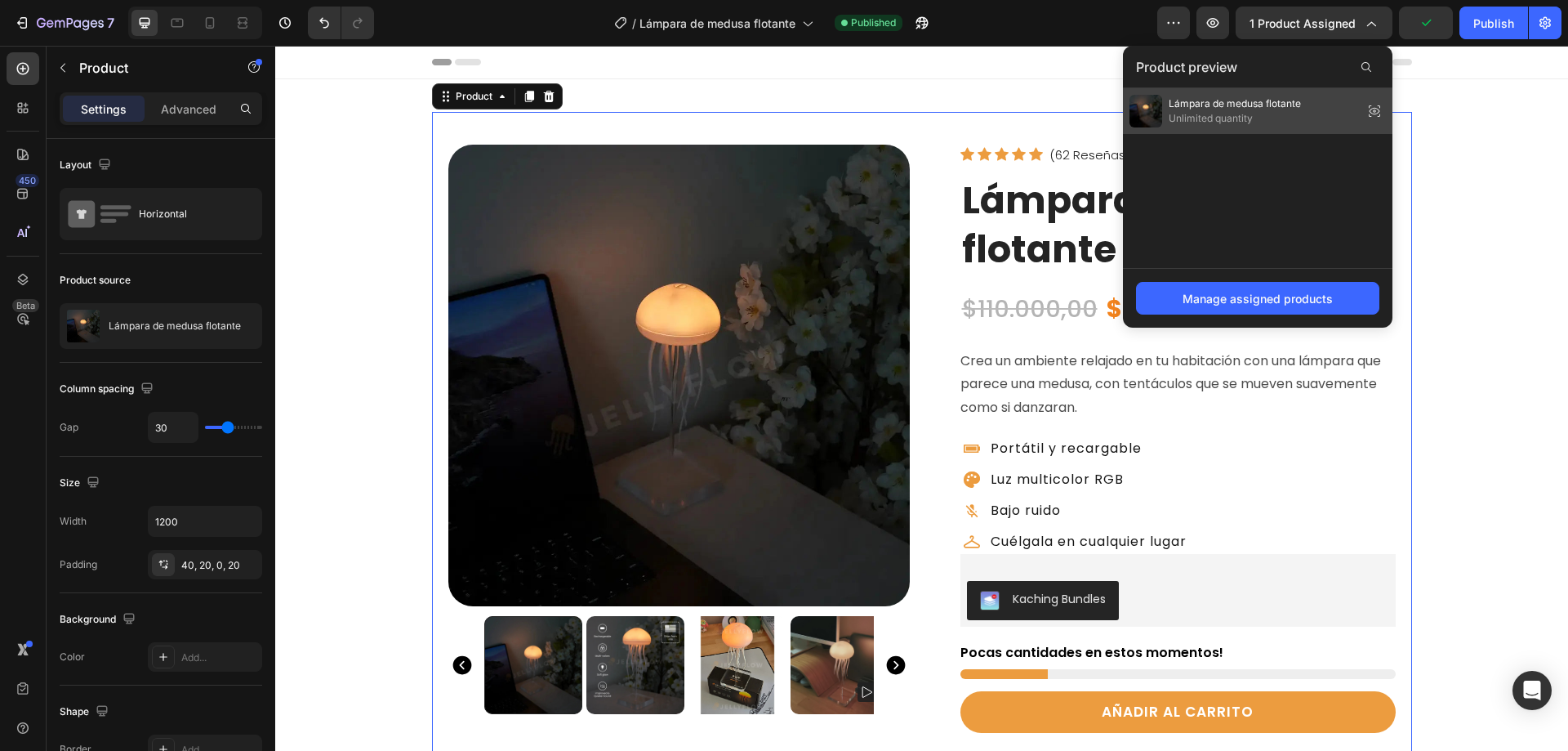
click at [1369, 110] on icon at bounding box center [1374, 111] width 23 height 23
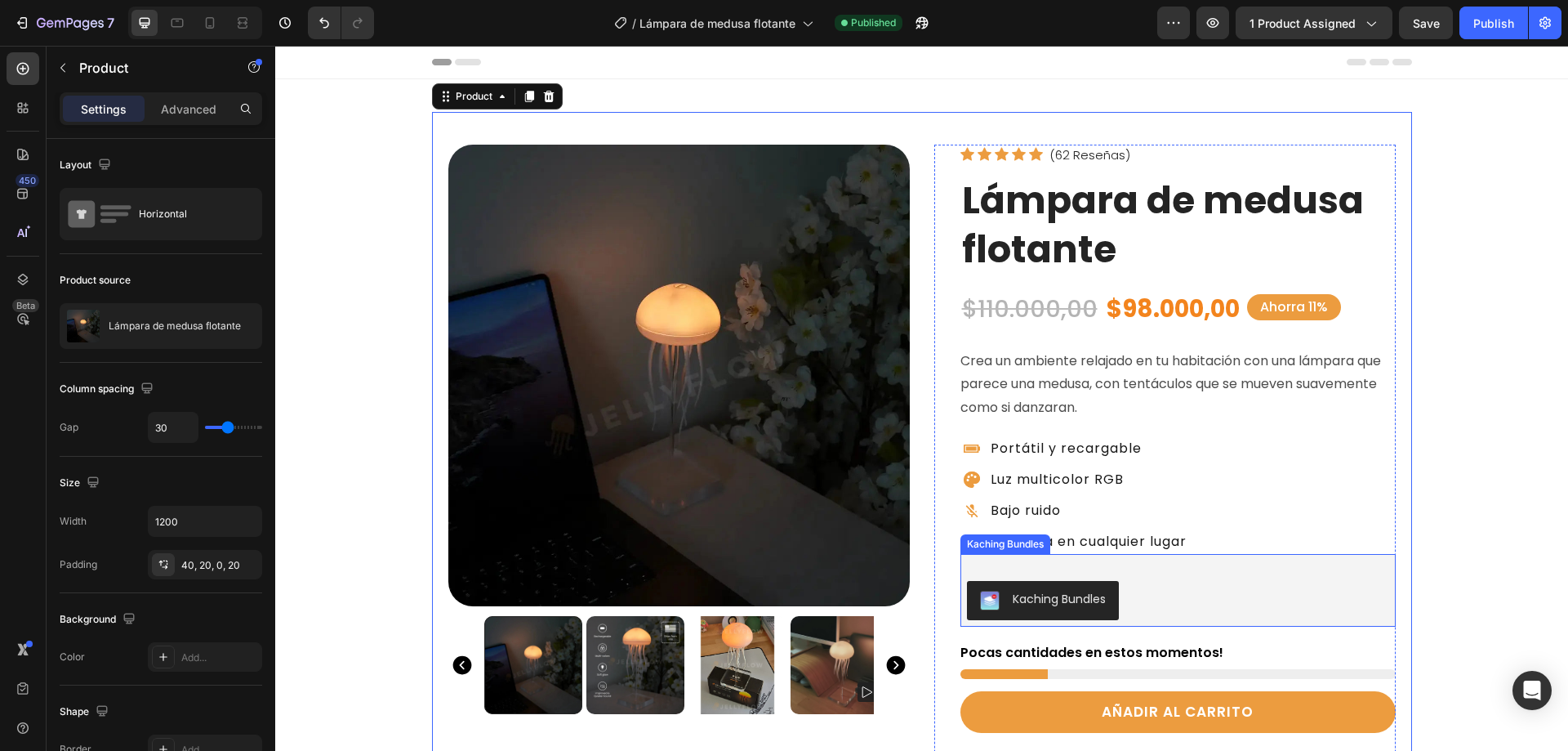
click at [985, 599] on img "Kaching Bundles" at bounding box center [990, 601] width 20 height 20
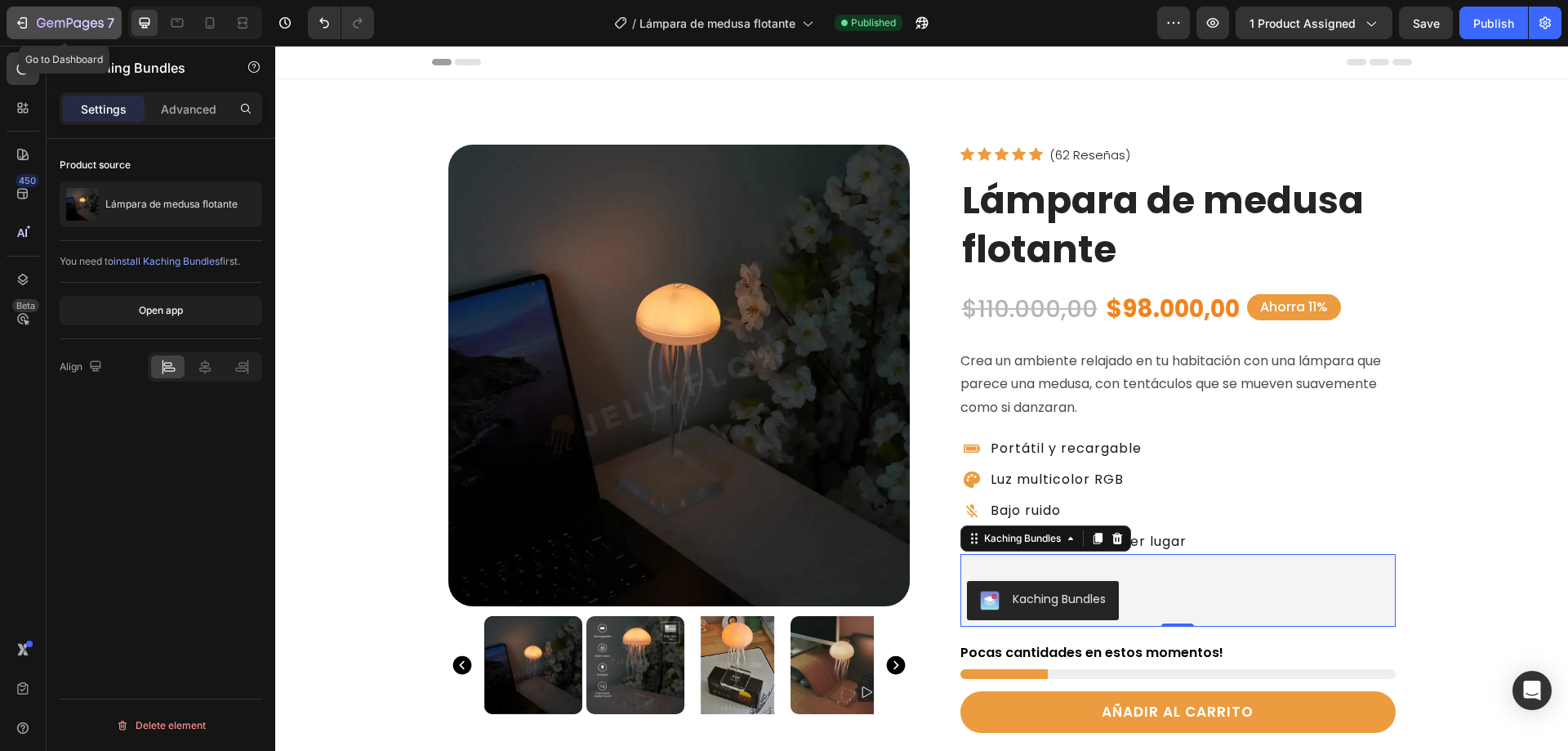
click at [26, 22] on icon "button" at bounding box center [22, 23] width 17 height 17
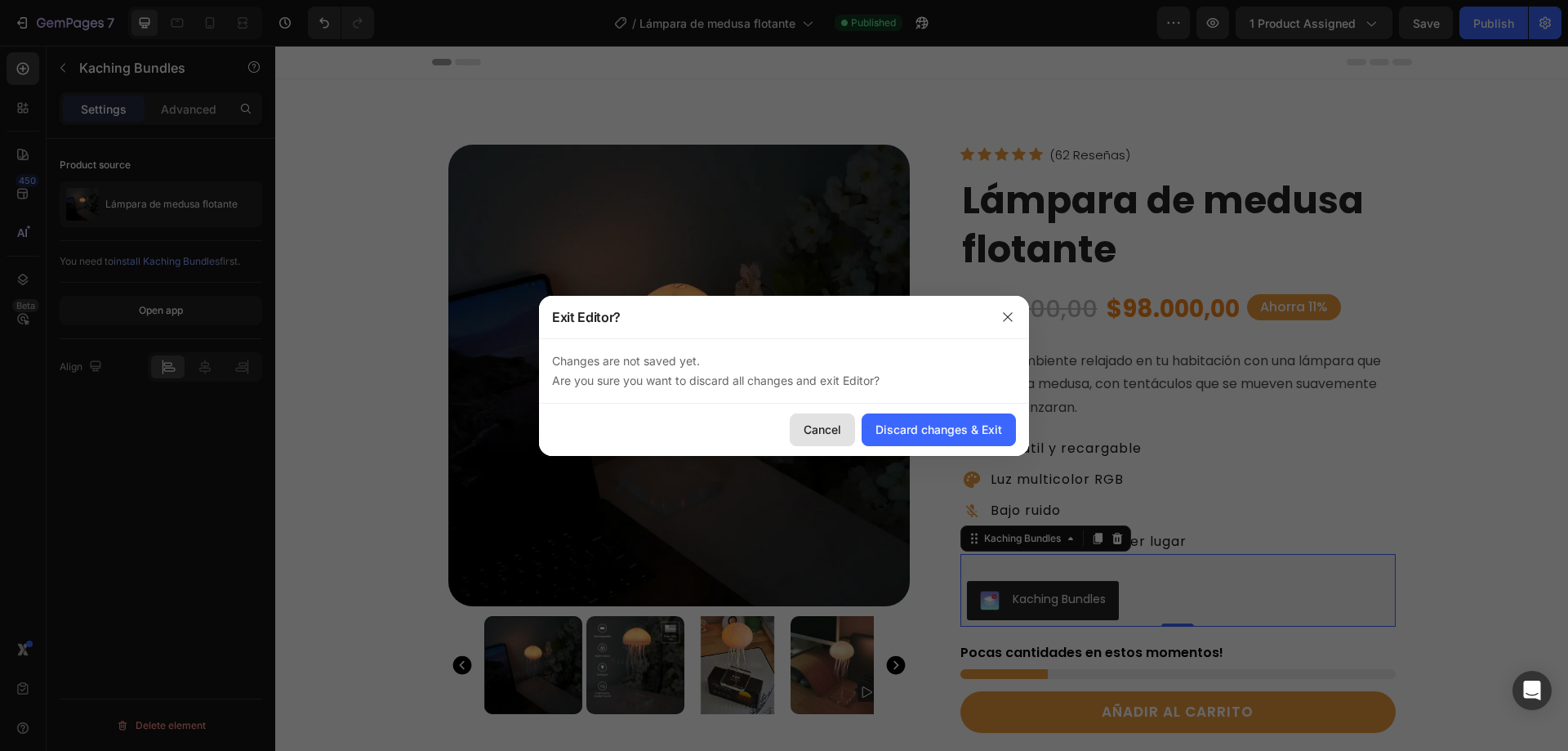
click at [826, 424] on div "Cancel" at bounding box center [822, 428] width 38 height 17
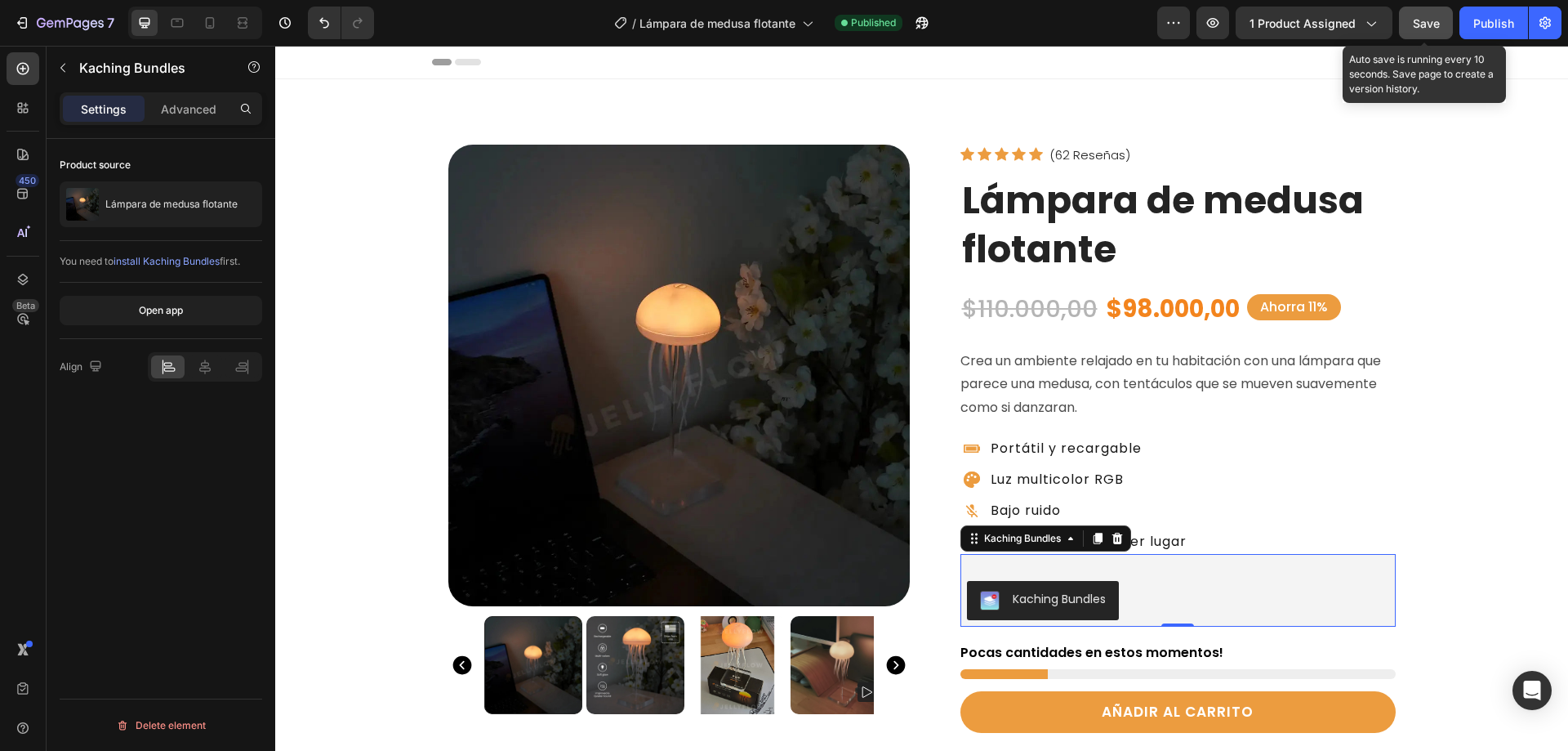
click at [1429, 22] on span "Save" at bounding box center [1426, 24] width 27 height 14
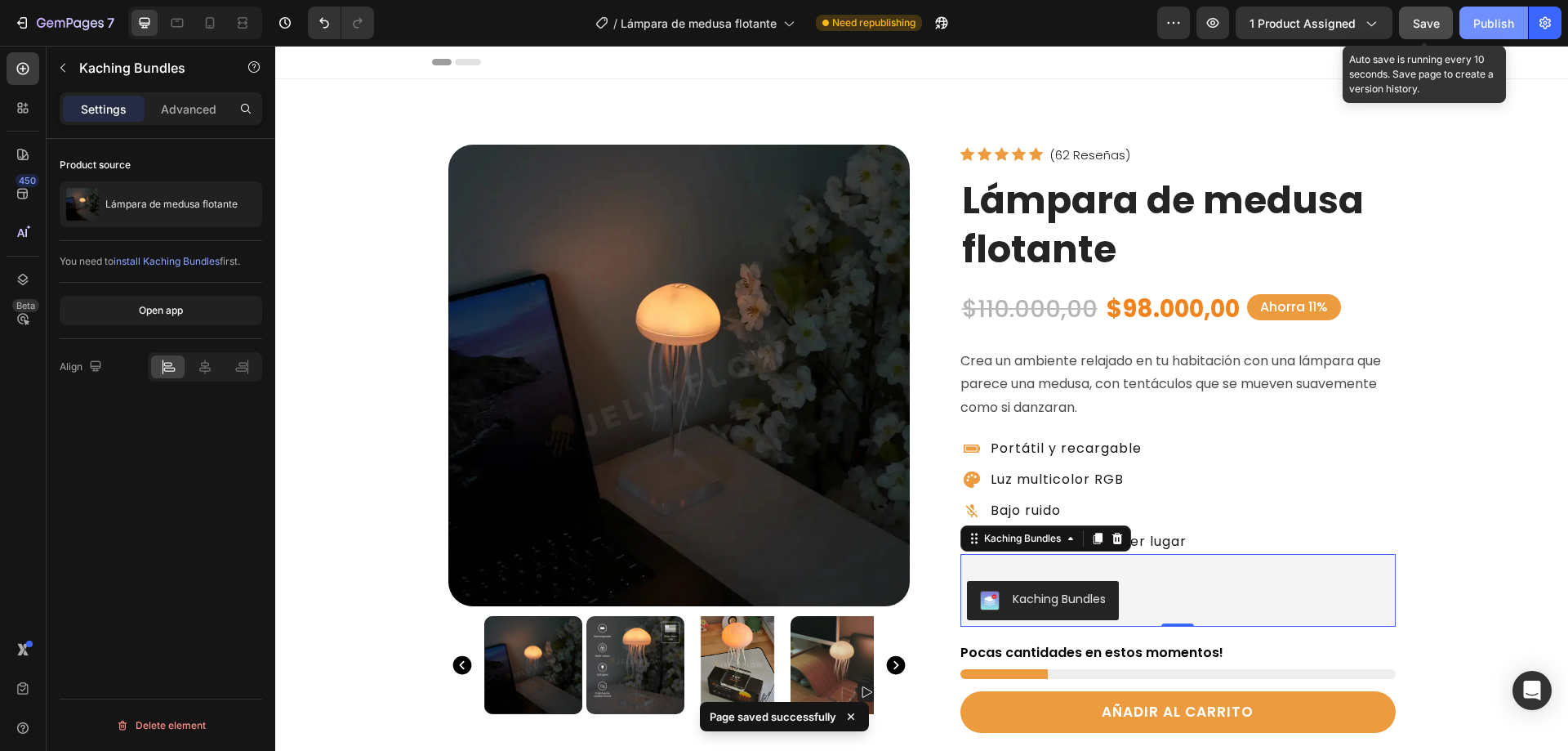
click at [1491, 17] on div "Publish" at bounding box center [1493, 23] width 41 height 17
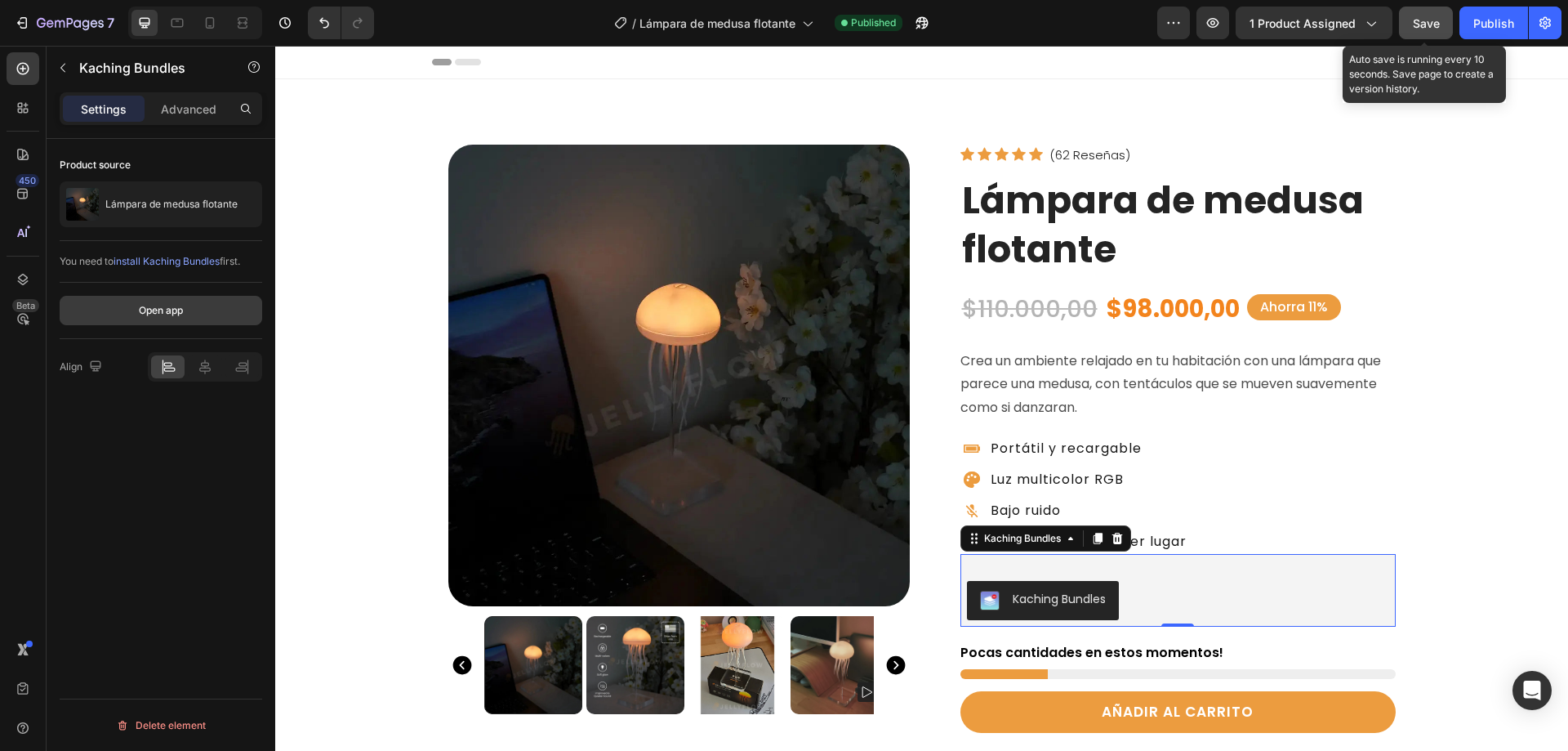
click at [162, 313] on div "Open app" at bounding box center [160, 310] width 45 height 15
